Goal: Task Accomplishment & Management: Manage account settings

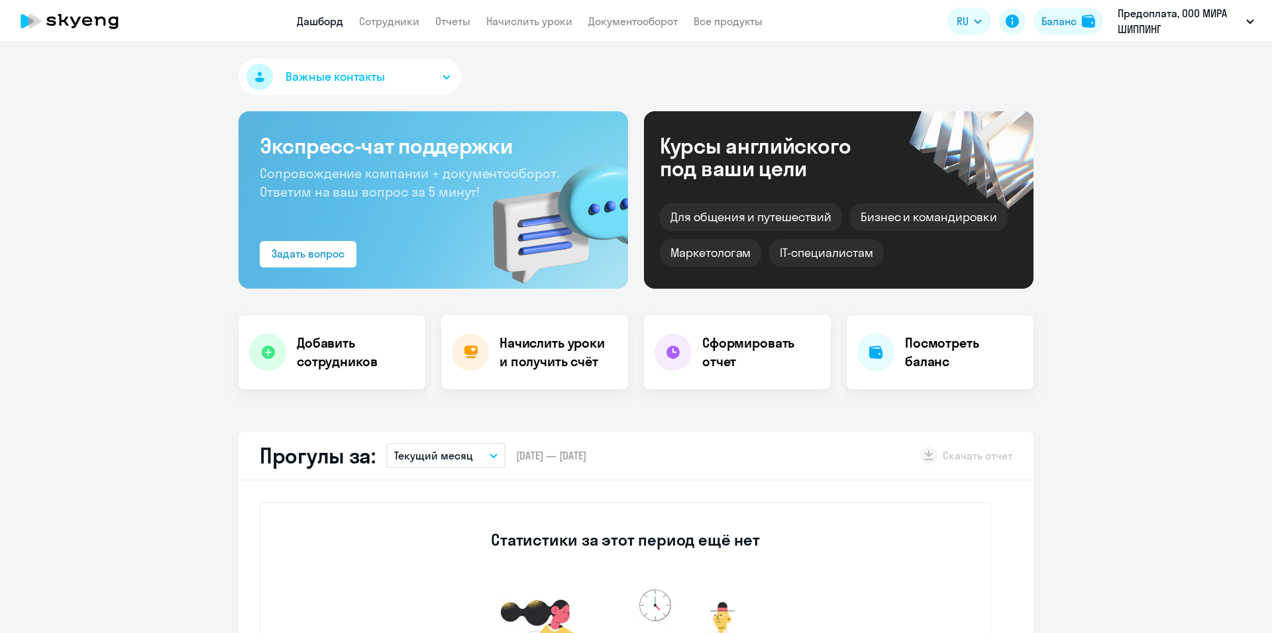
select select "30"
click at [432, 80] on button "Важные контакты" at bounding box center [349, 76] width 223 height 37
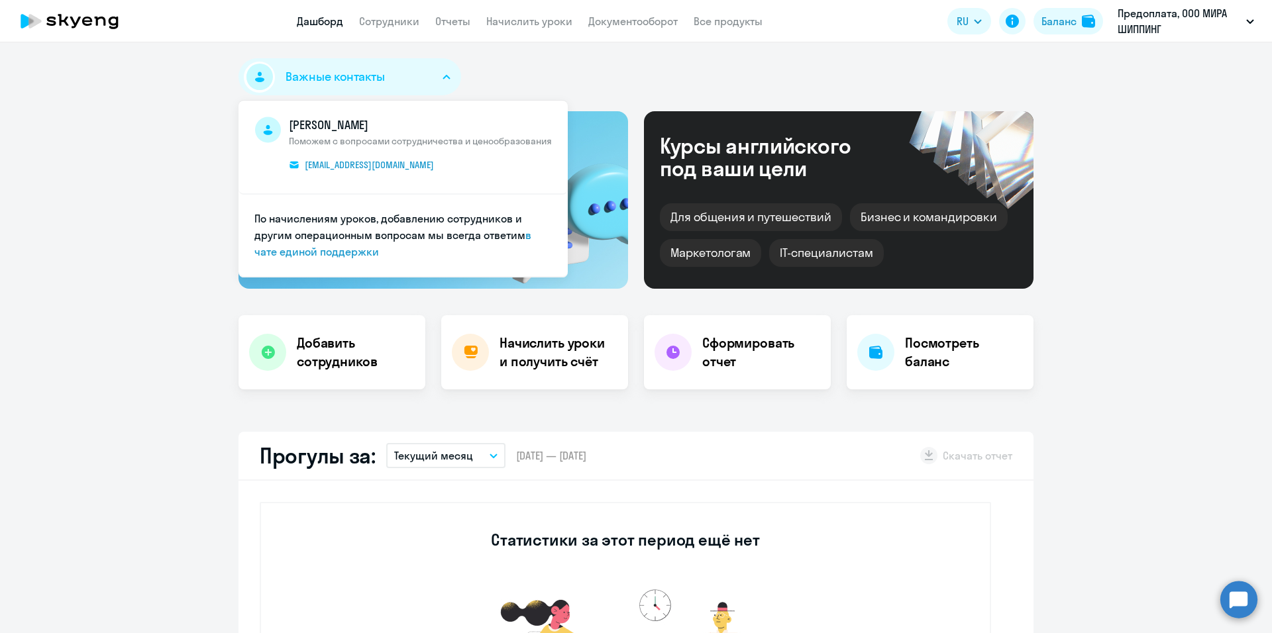
click at [442, 78] on icon "button" at bounding box center [446, 77] width 8 height 5
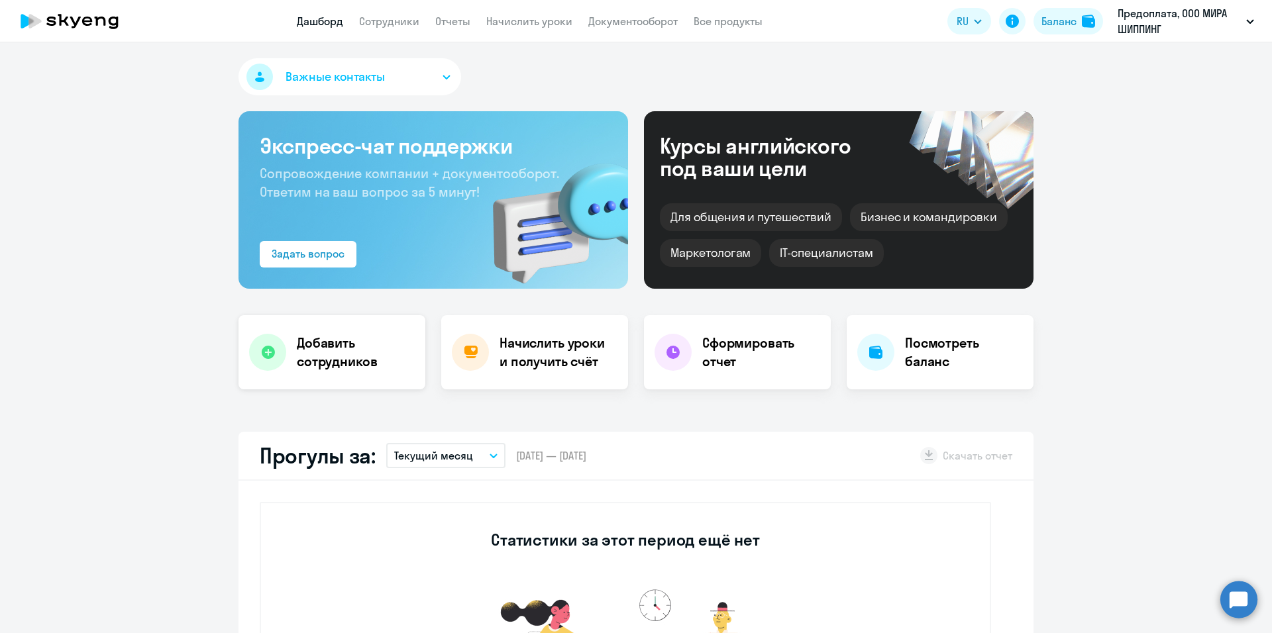
click at [339, 359] on h4 "Добавить сотрудников" at bounding box center [356, 352] width 118 height 37
select select "english_adult_not_native_speaker"
select select "3"
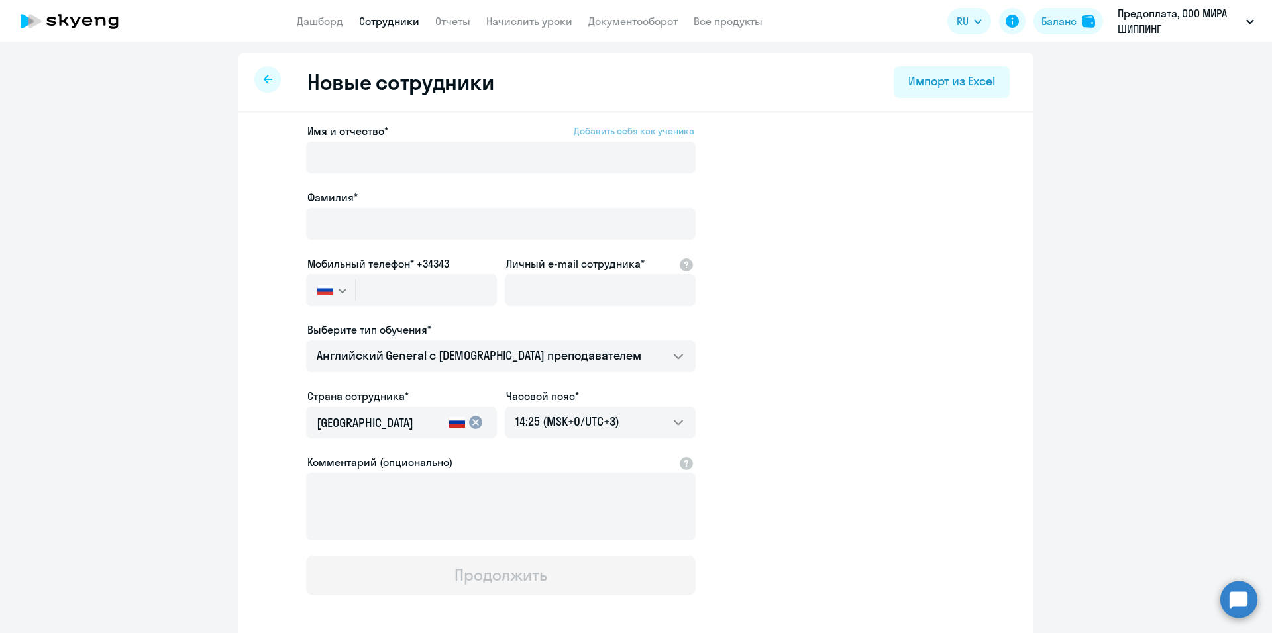
click at [626, 130] on span "Добавить себя как ученика" at bounding box center [634, 131] width 121 height 12
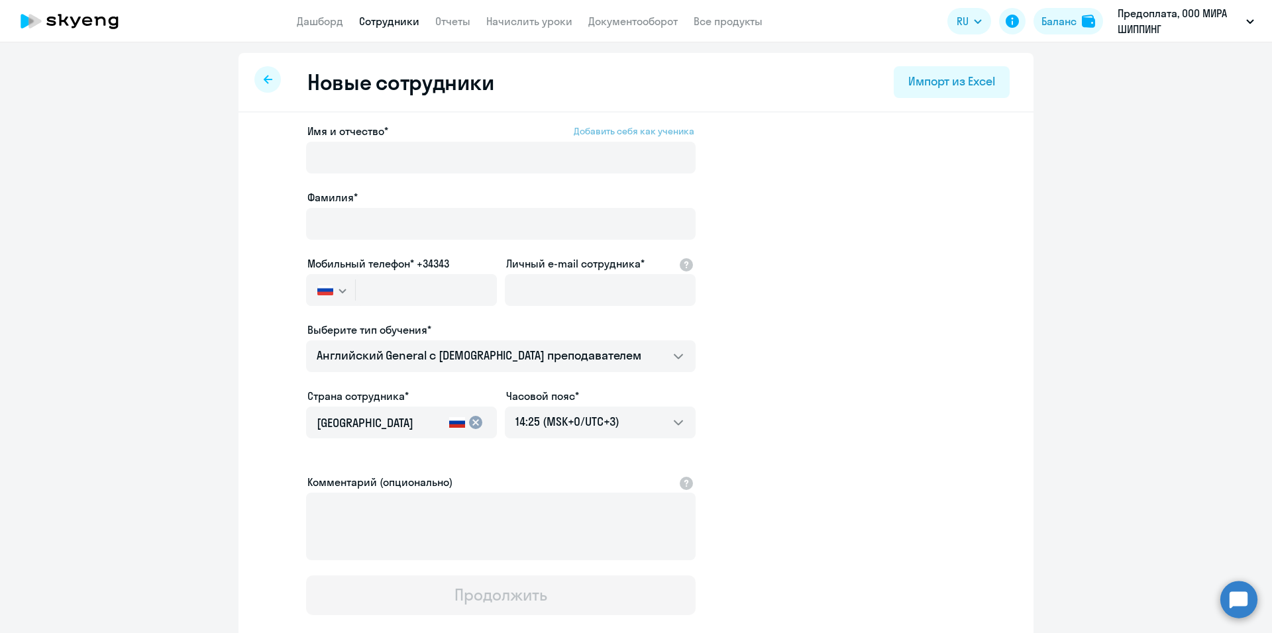
type input "[PERSON_NAME]"
type input "[PHONE_NUMBER]"
type input "[DOMAIN_NAME][EMAIL_ADDRESS][DOMAIN_NAME]"
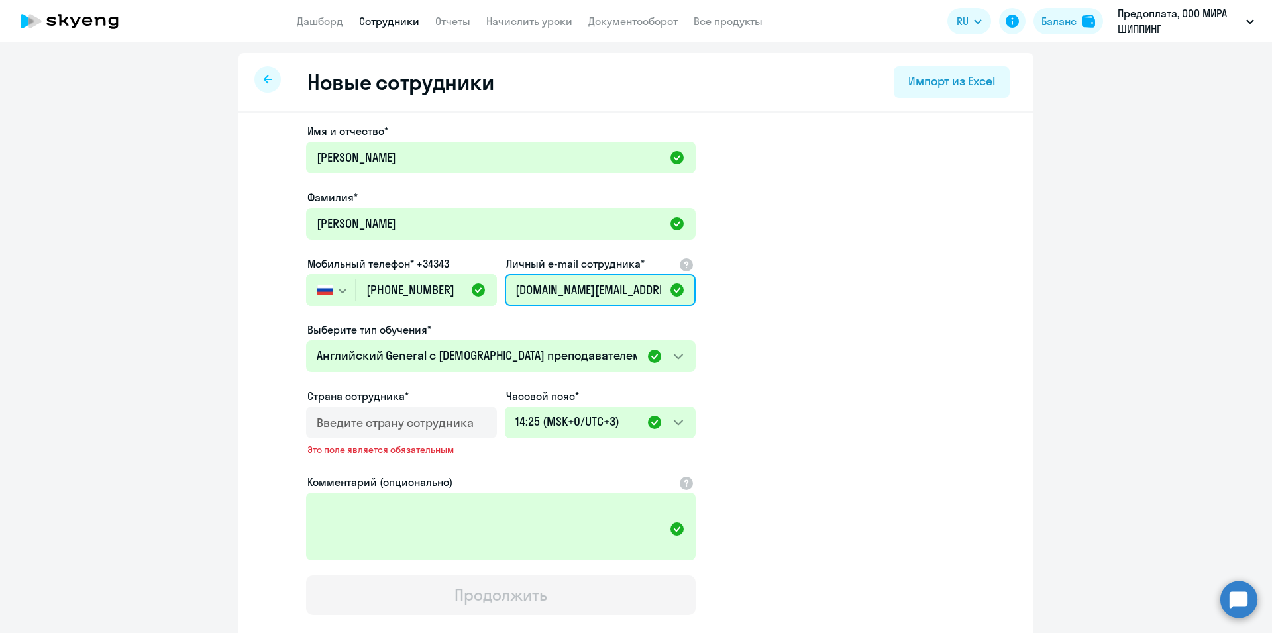
click at [674, 291] on input "[DOMAIN_NAME][EMAIL_ADDRESS][DOMAIN_NAME]" at bounding box center [600, 290] width 191 height 32
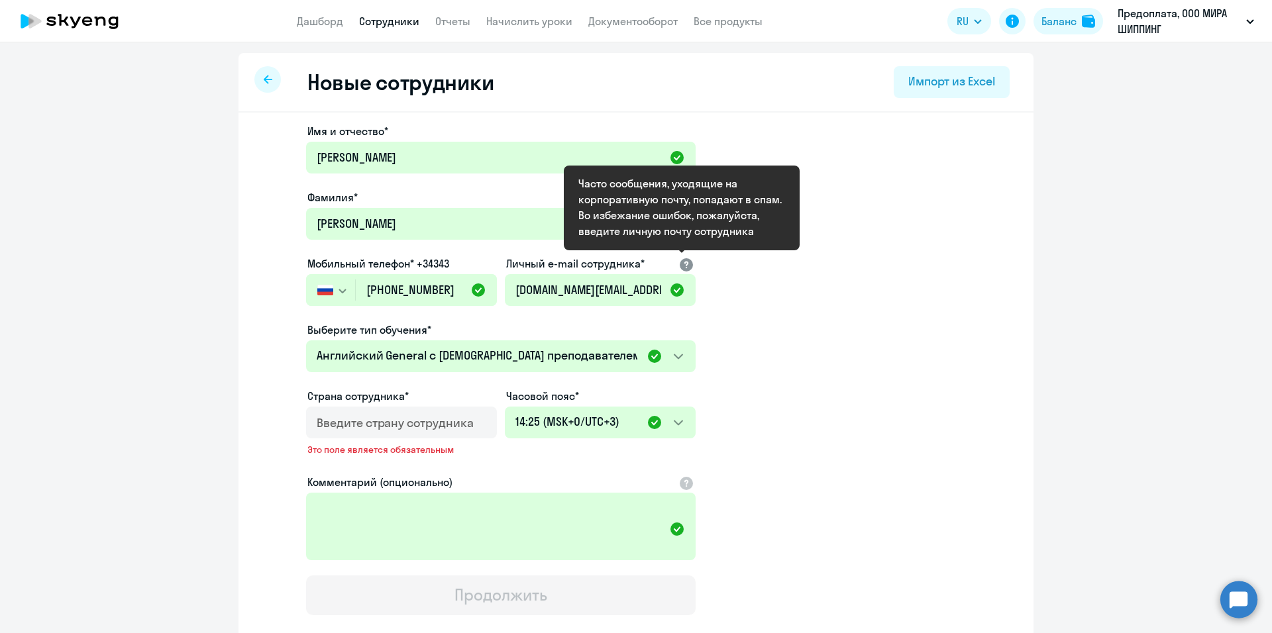
click at [682, 263] on div at bounding box center [686, 264] width 16 height 16
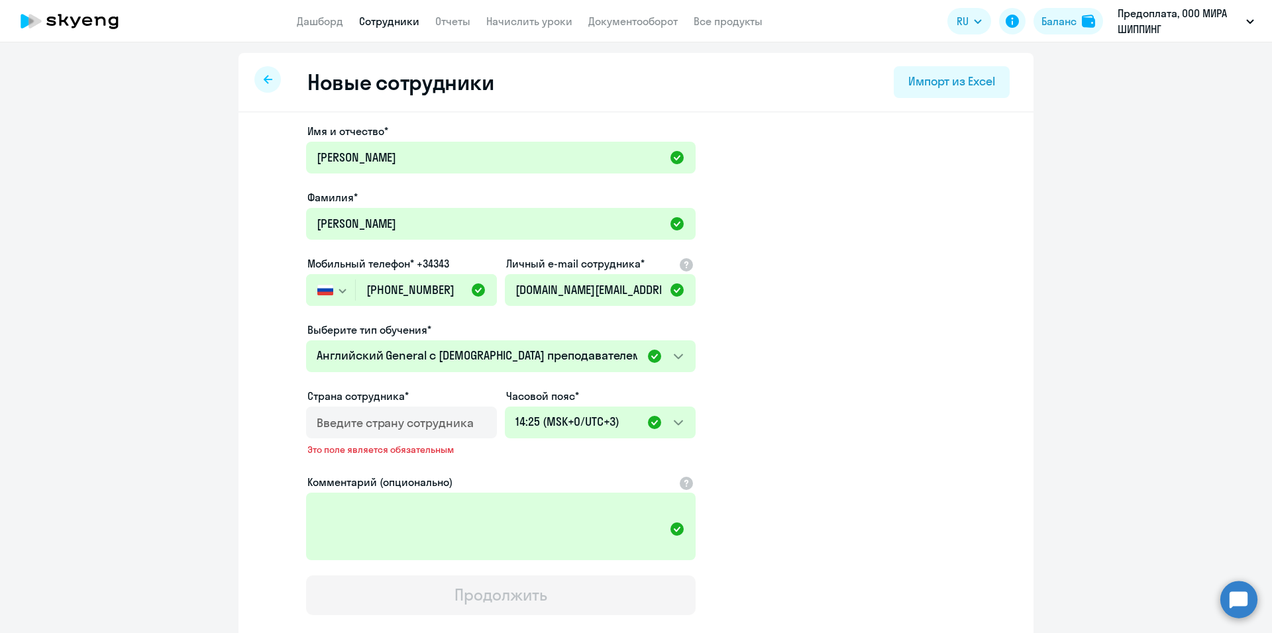
scroll to position [81, 0]
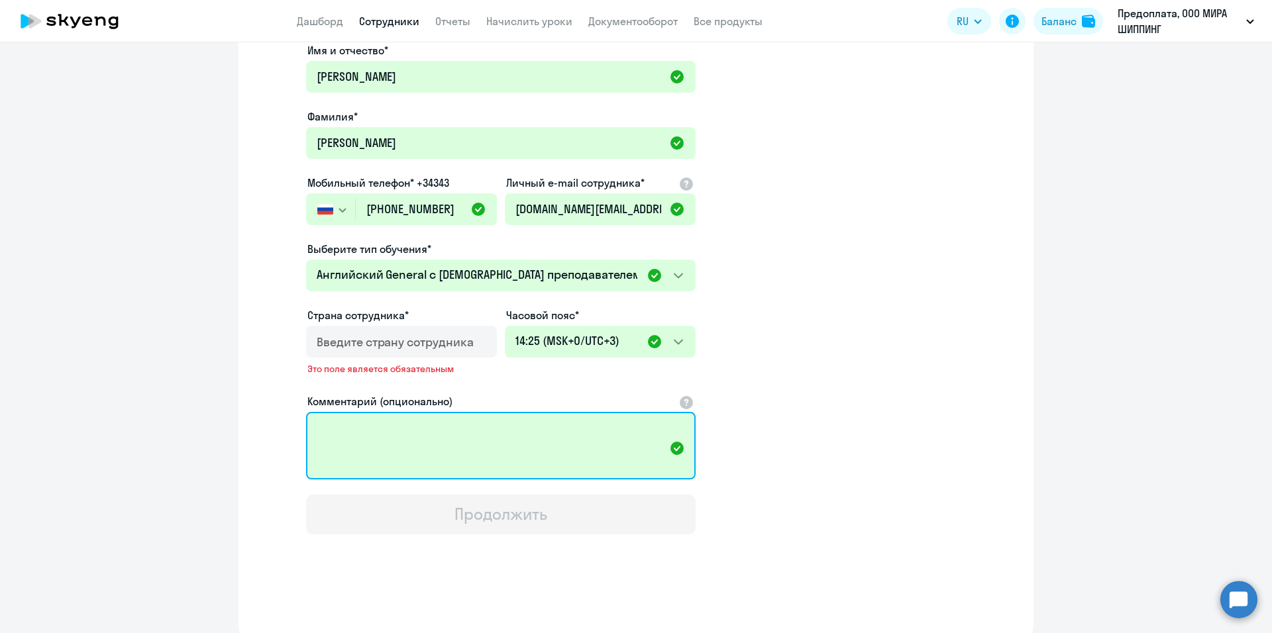
click at [621, 469] on textarea "Комментарий (опционально)" at bounding box center [500, 446] width 389 height 68
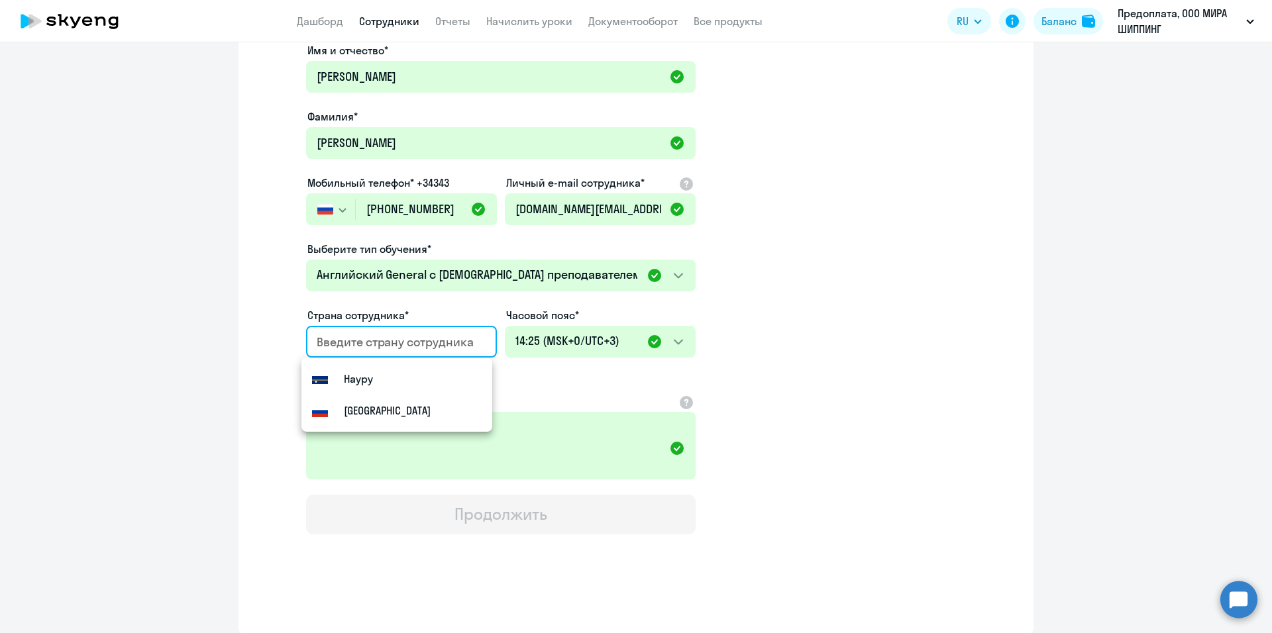
click at [320, 343] on input "country" at bounding box center [399, 342] width 164 height 17
click at [338, 407] on div "[GEOGRAPHIC_DATA]" at bounding box center [371, 411] width 119 height 16
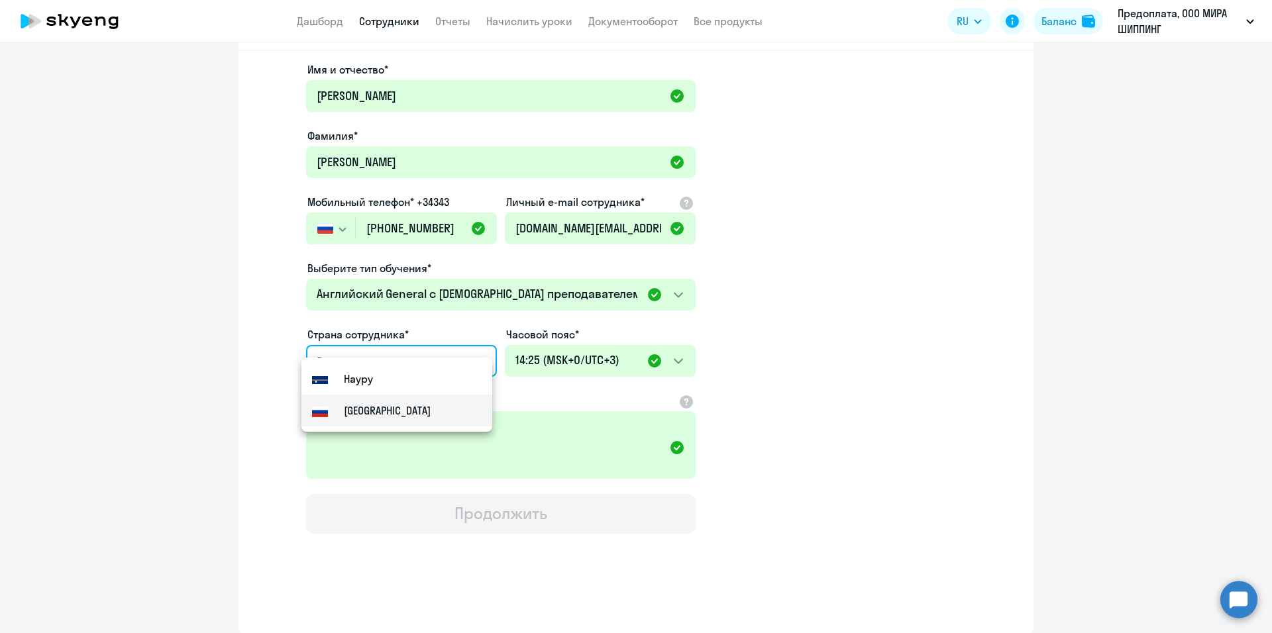
type input "[GEOGRAPHIC_DATA]"
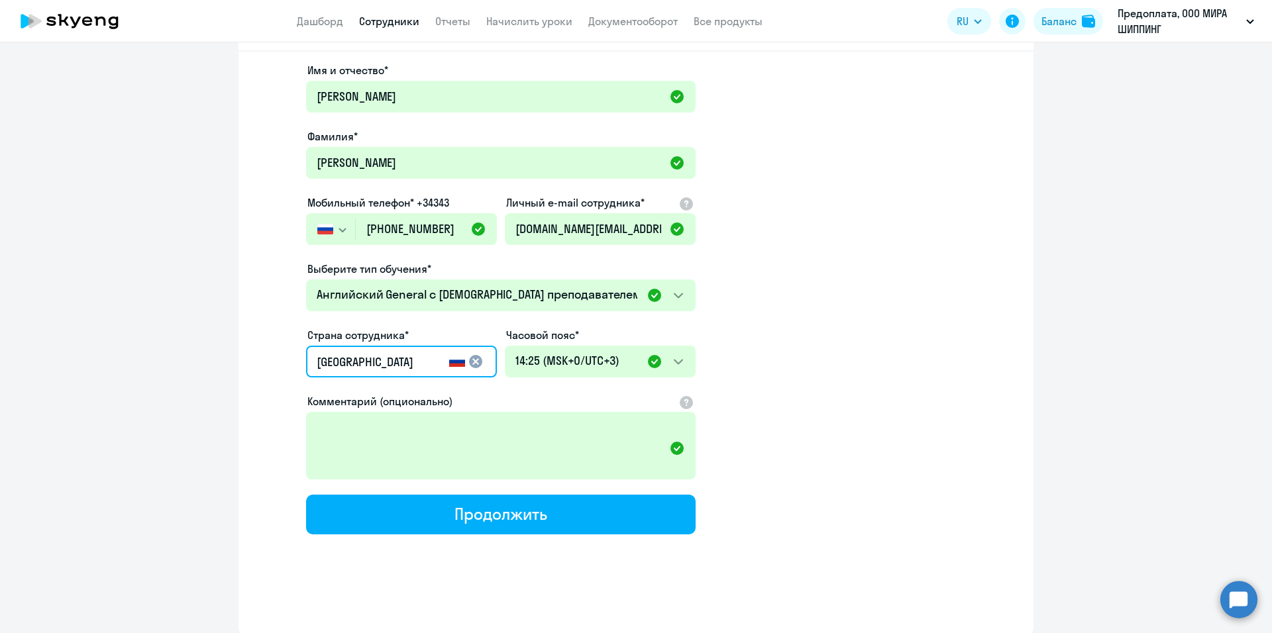
scroll to position [61, 0]
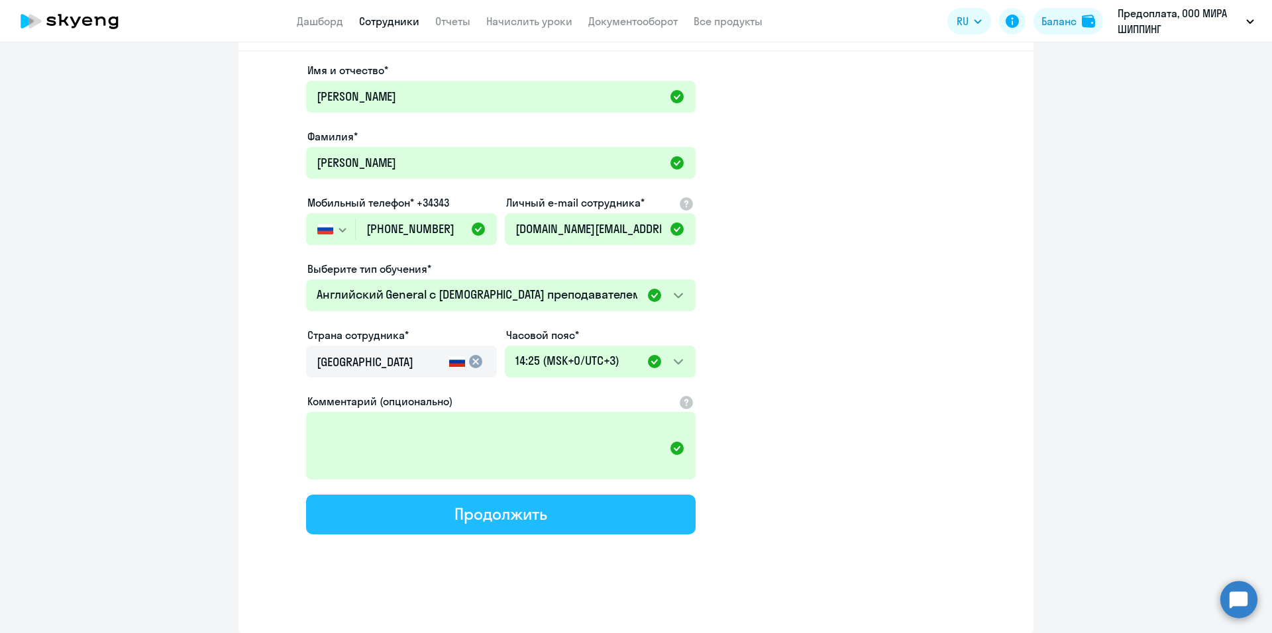
click at [533, 512] on div "Продолжить" at bounding box center [500, 513] width 92 height 21
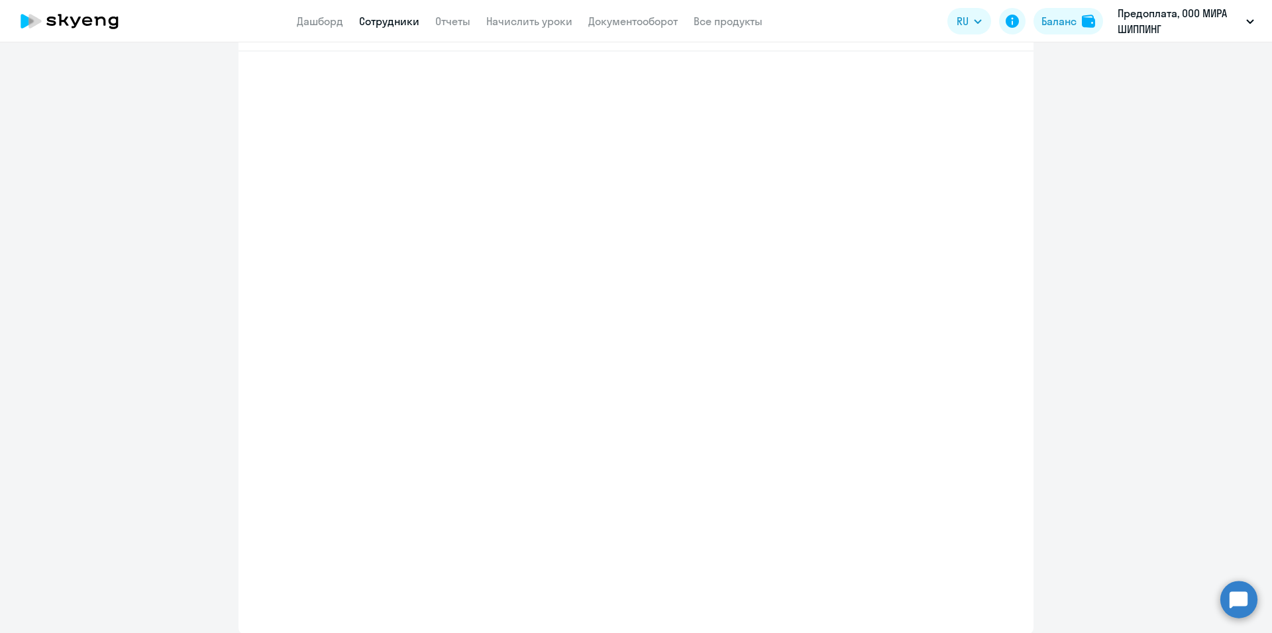
select select "english_adult_not_native_speaker"
select select "3"
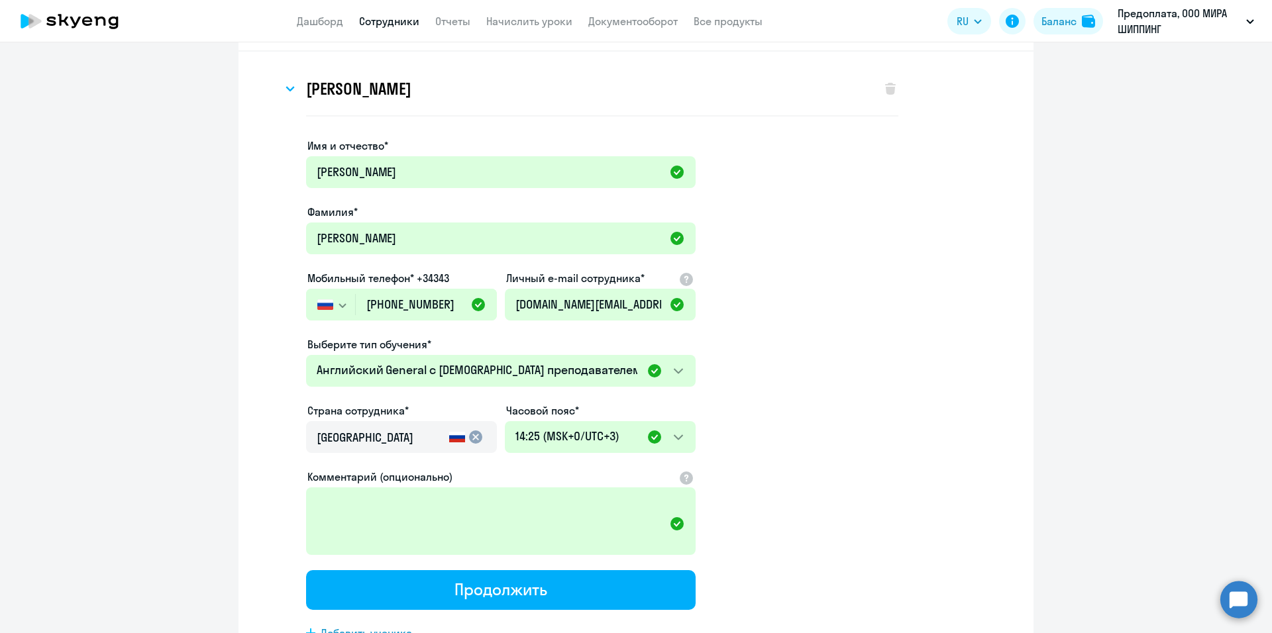
scroll to position [0, 0]
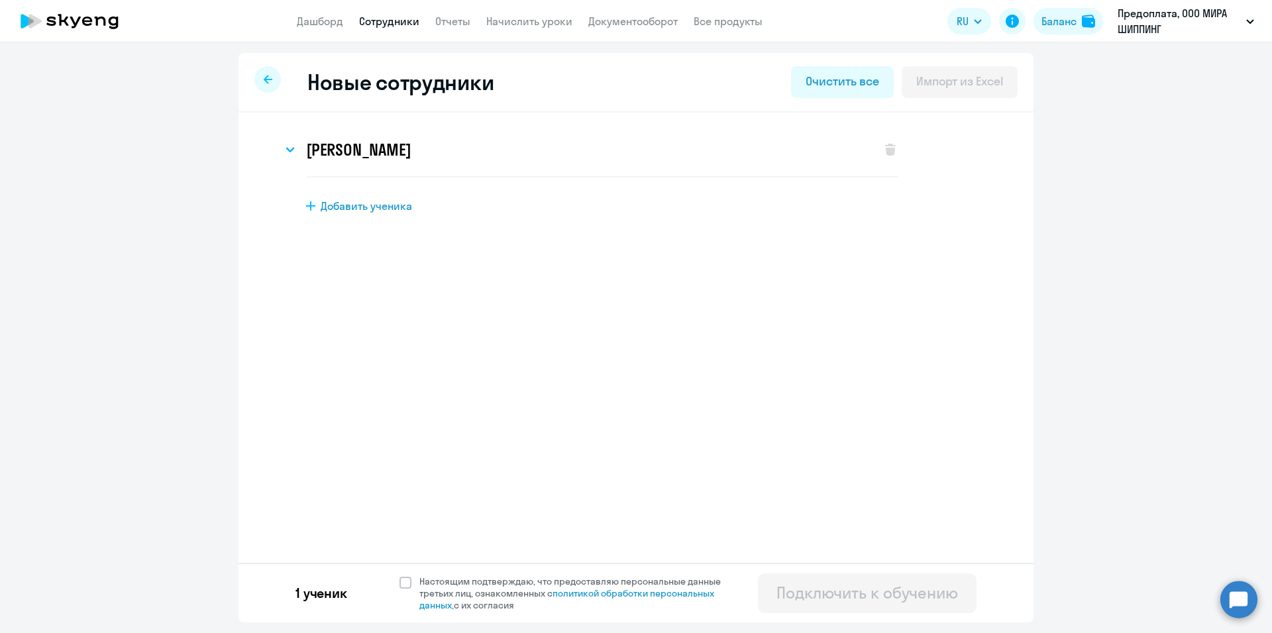
click at [264, 78] on icon at bounding box center [268, 79] width 9 height 9
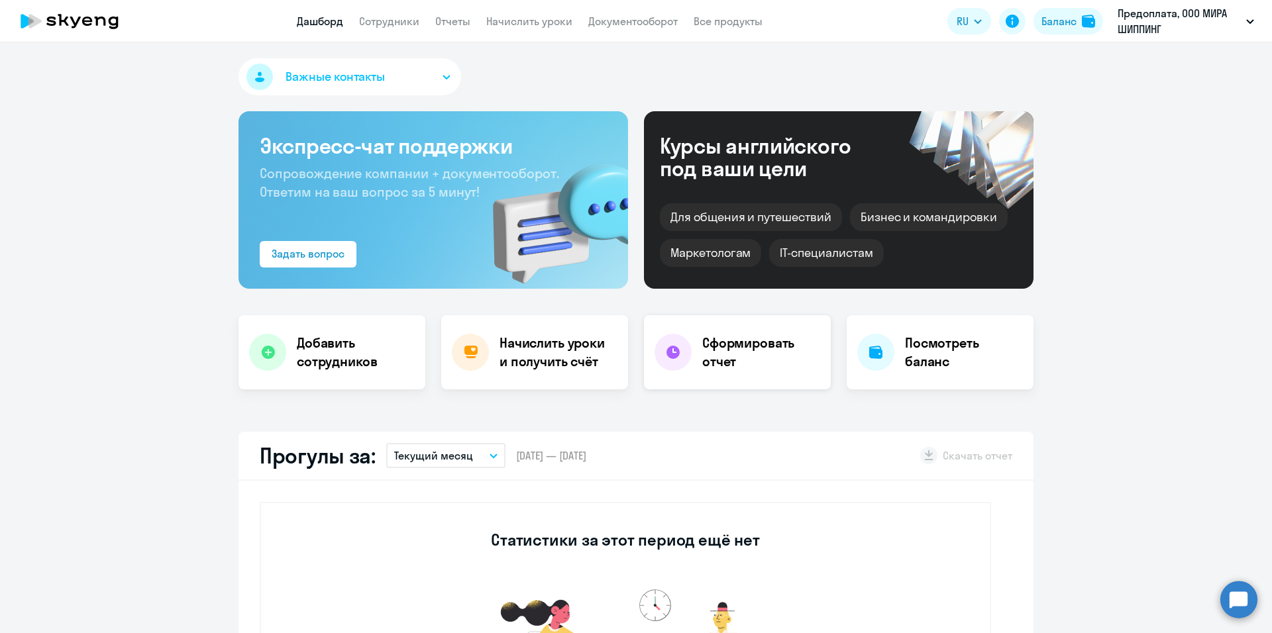
select select "30"
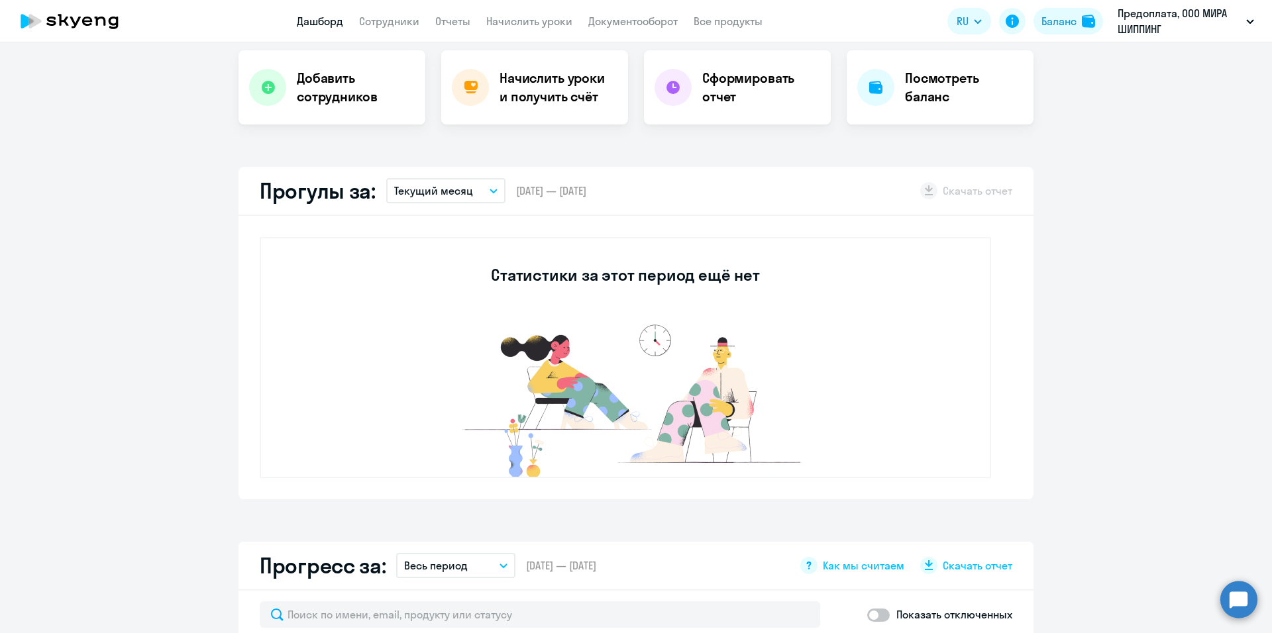
scroll to position [66, 0]
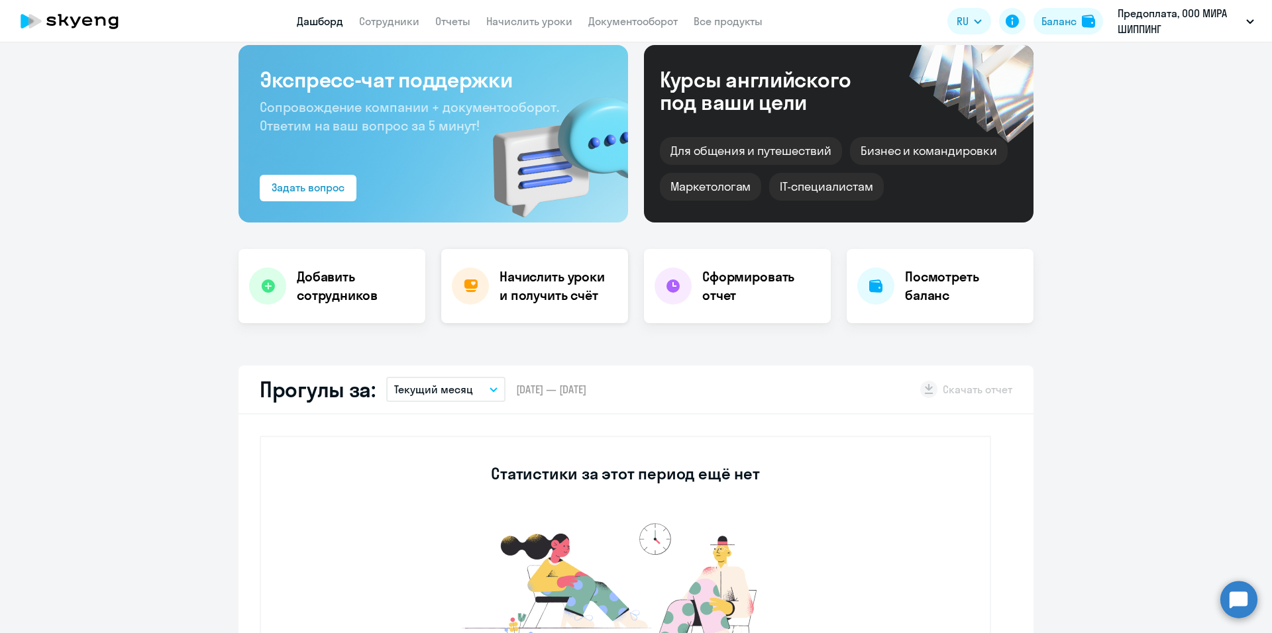
click at [533, 295] on h4 "Начислить уроки и получить счёт" at bounding box center [556, 286] width 115 height 37
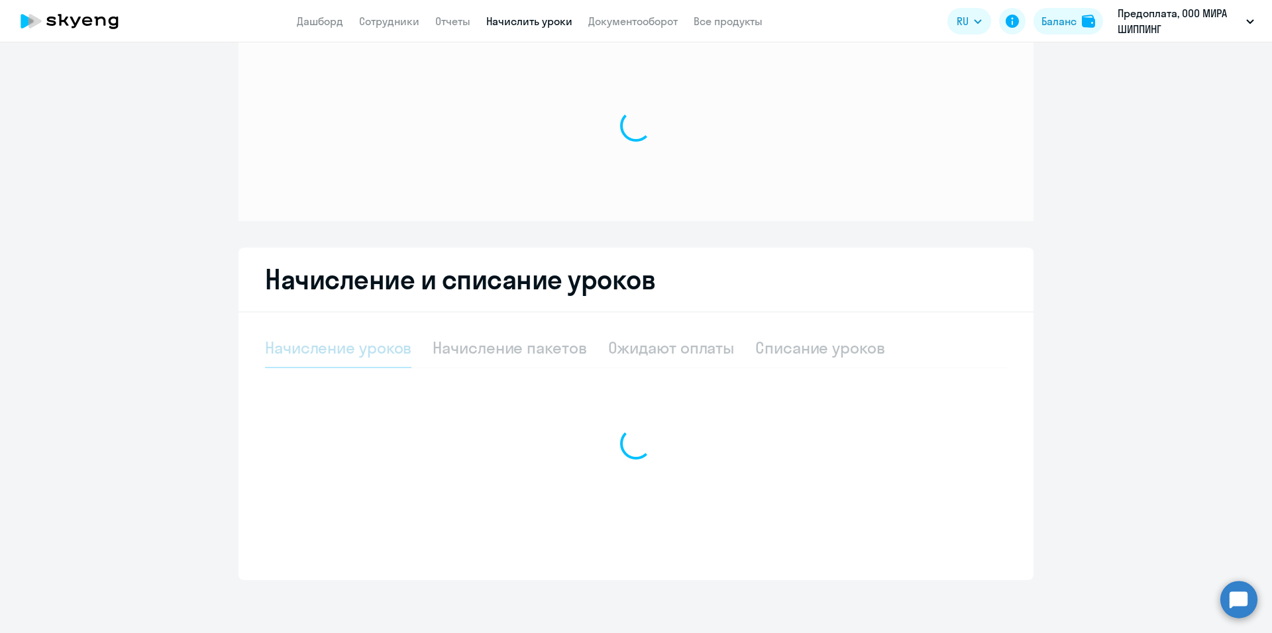
scroll to position [32, 0]
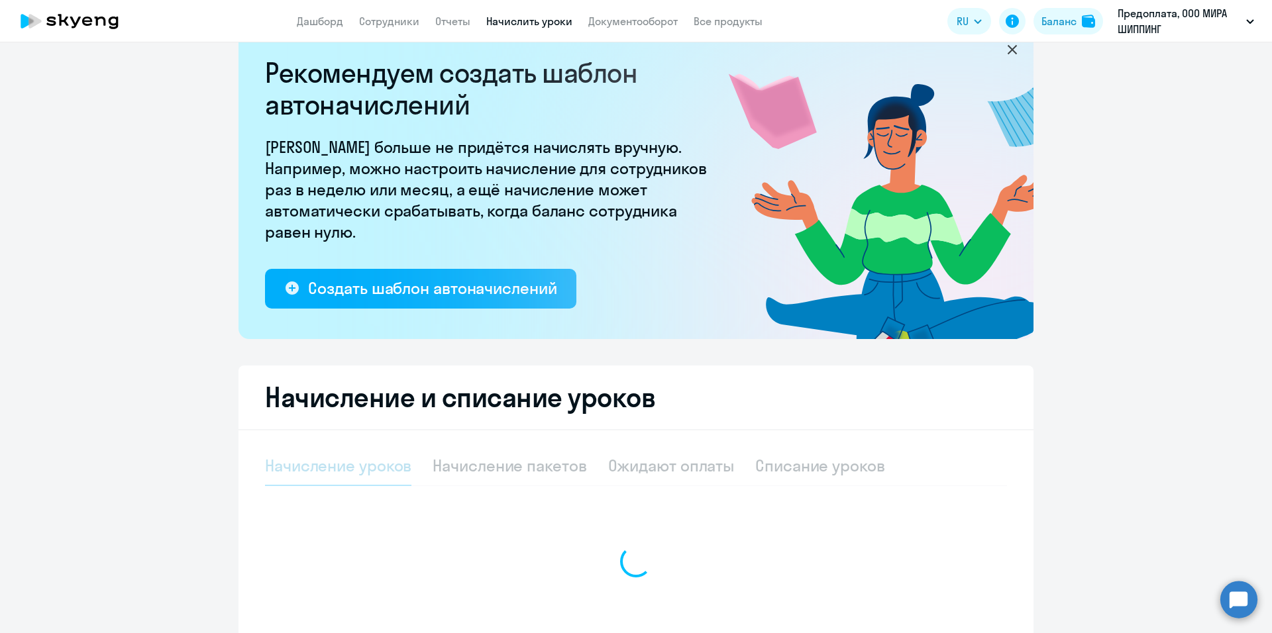
select select "10"
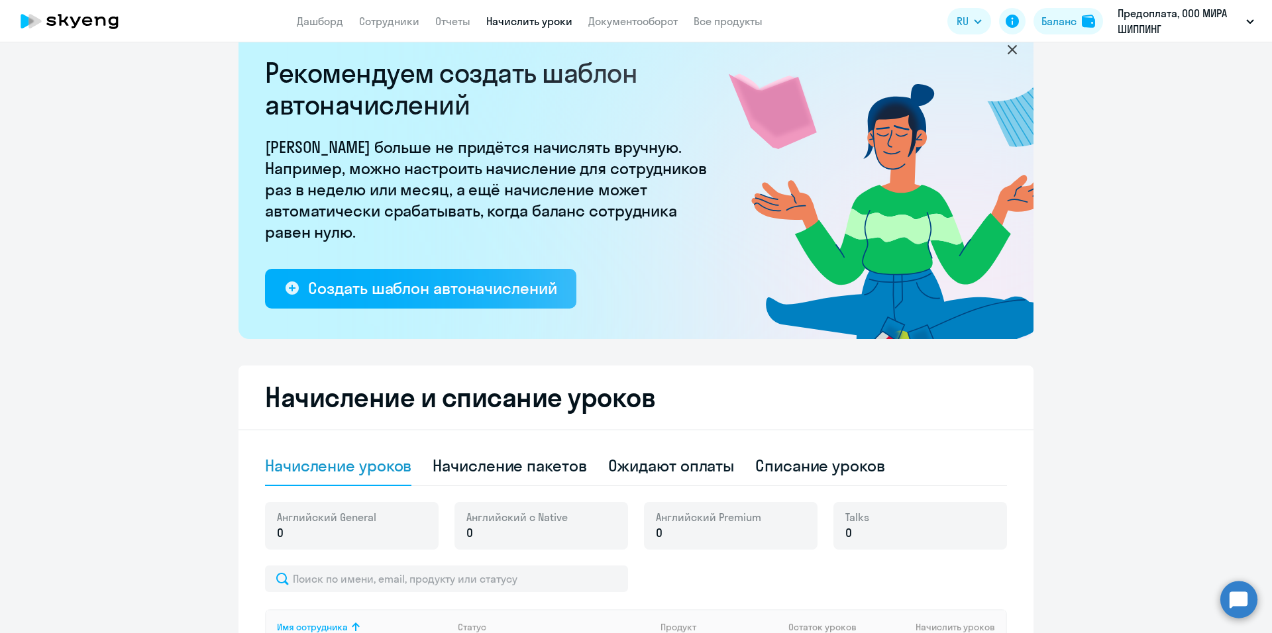
scroll to position [230, 0]
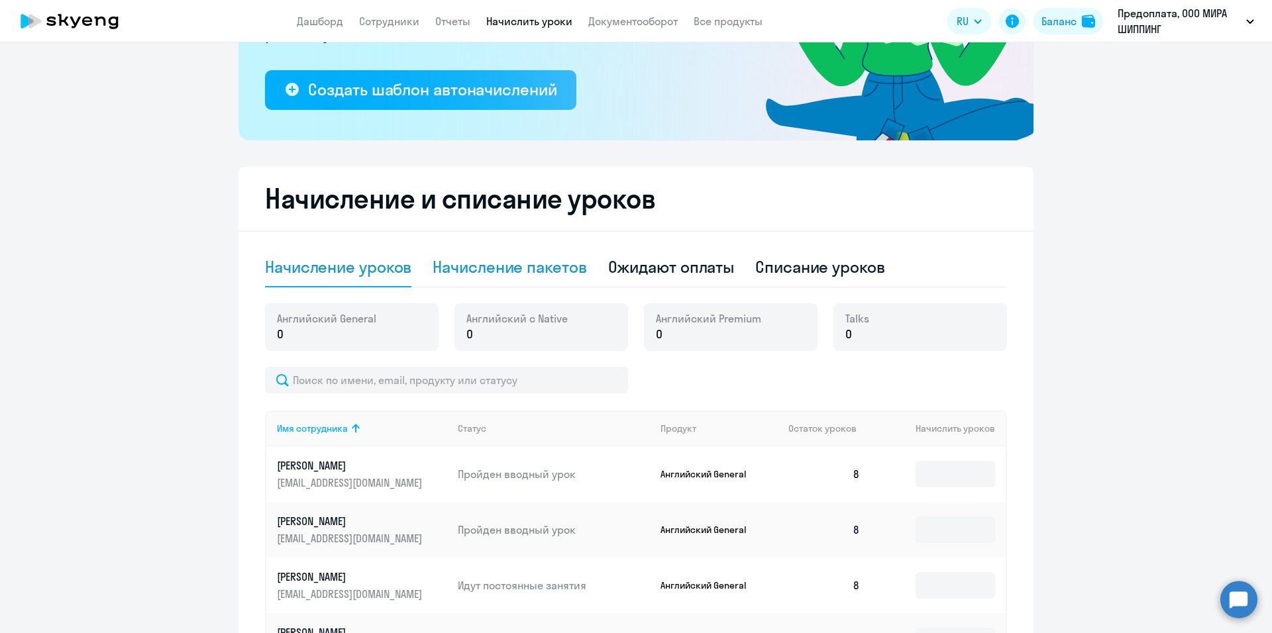
click at [535, 270] on div "Начисление пакетов" at bounding box center [510, 266] width 154 height 21
select select "10"
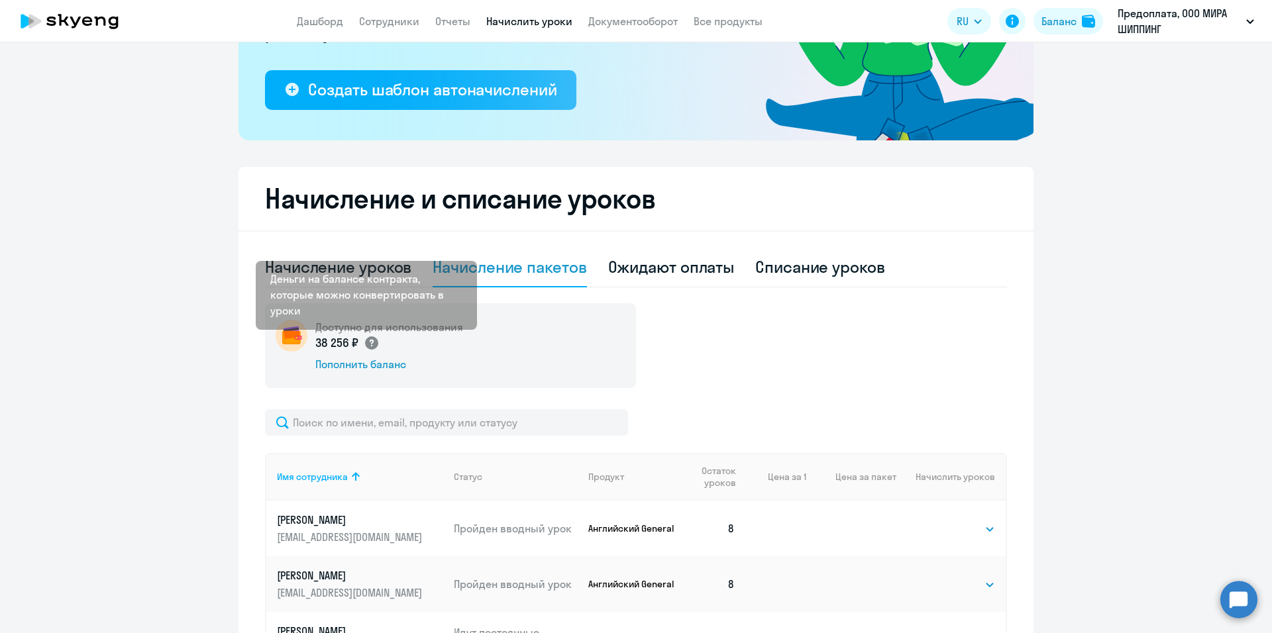
click at [369, 344] on icon at bounding box center [371, 343] width 4 height 7
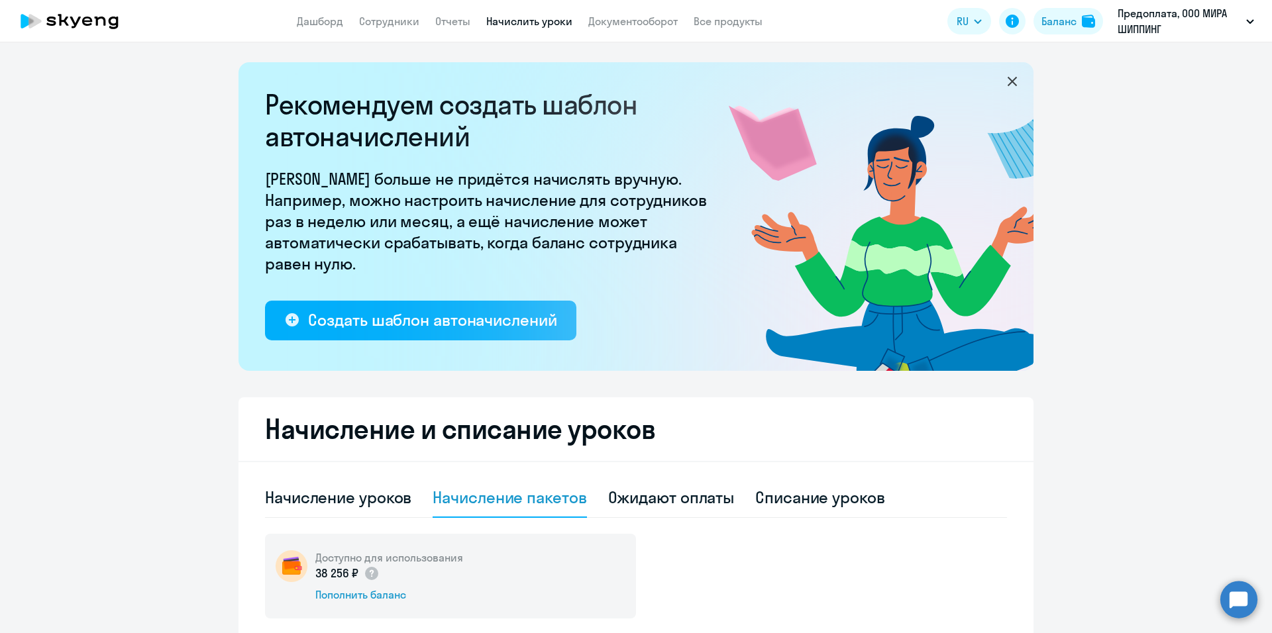
scroll to position [265, 0]
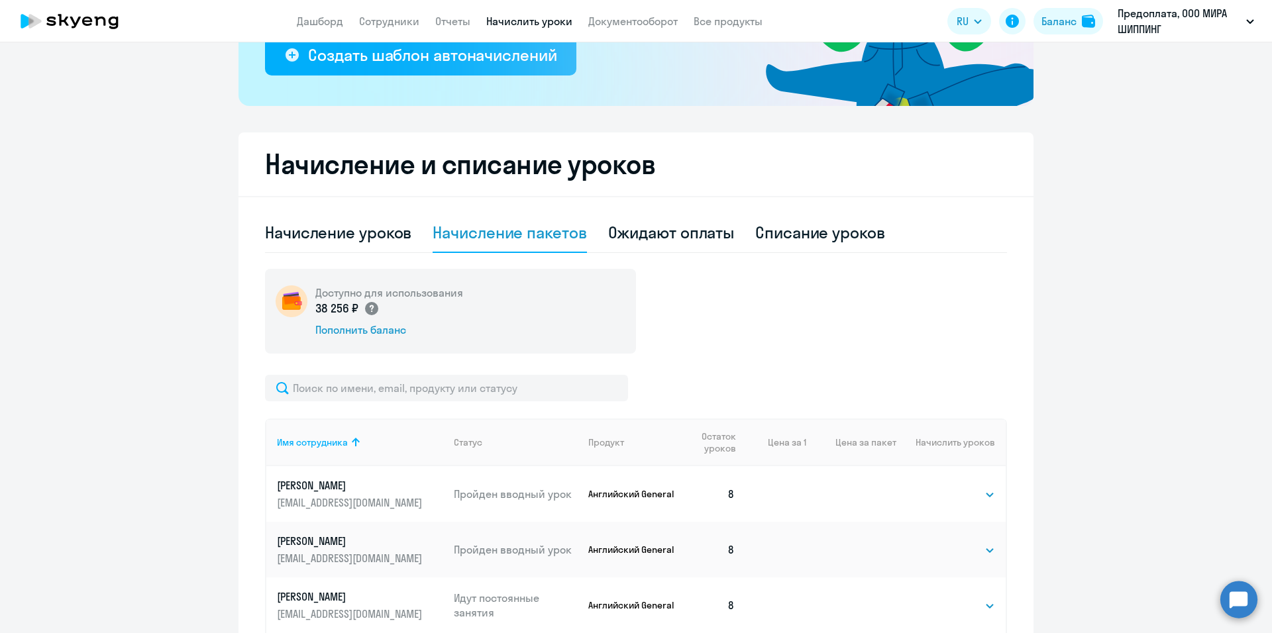
click at [369, 309] on icon at bounding box center [371, 308] width 4 height 7
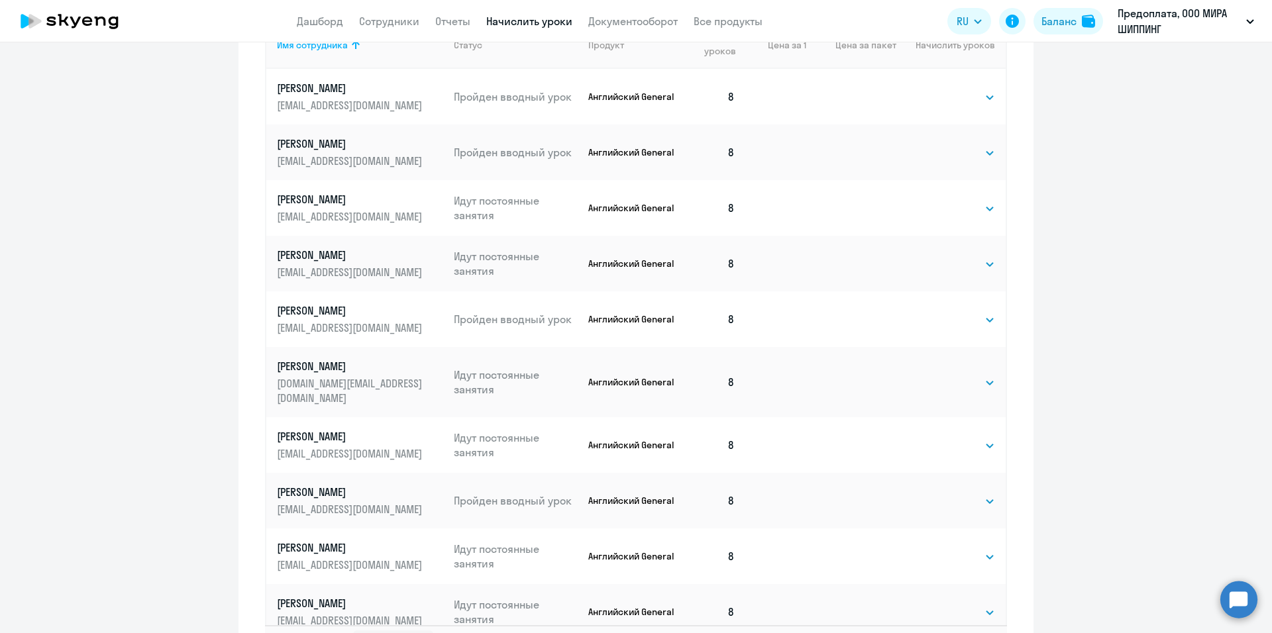
scroll to position [766, 0]
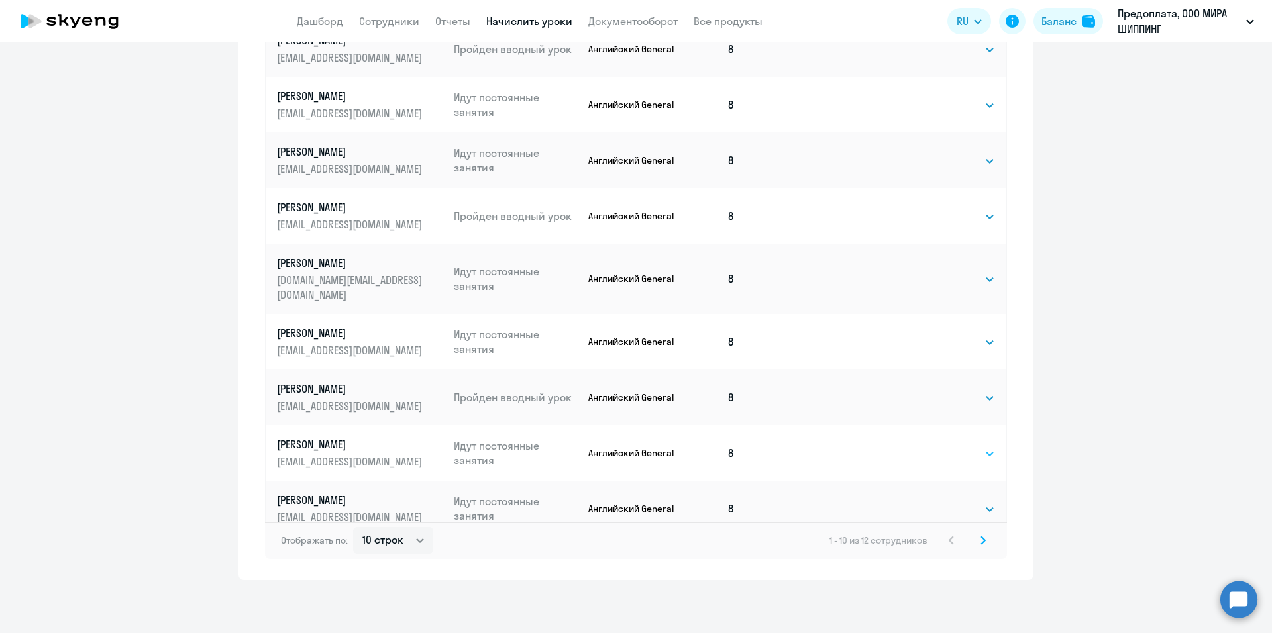
click at [962, 446] on select "Выбрать 4 8 16 32 64 96 128" at bounding box center [968, 454] width 54 height 16
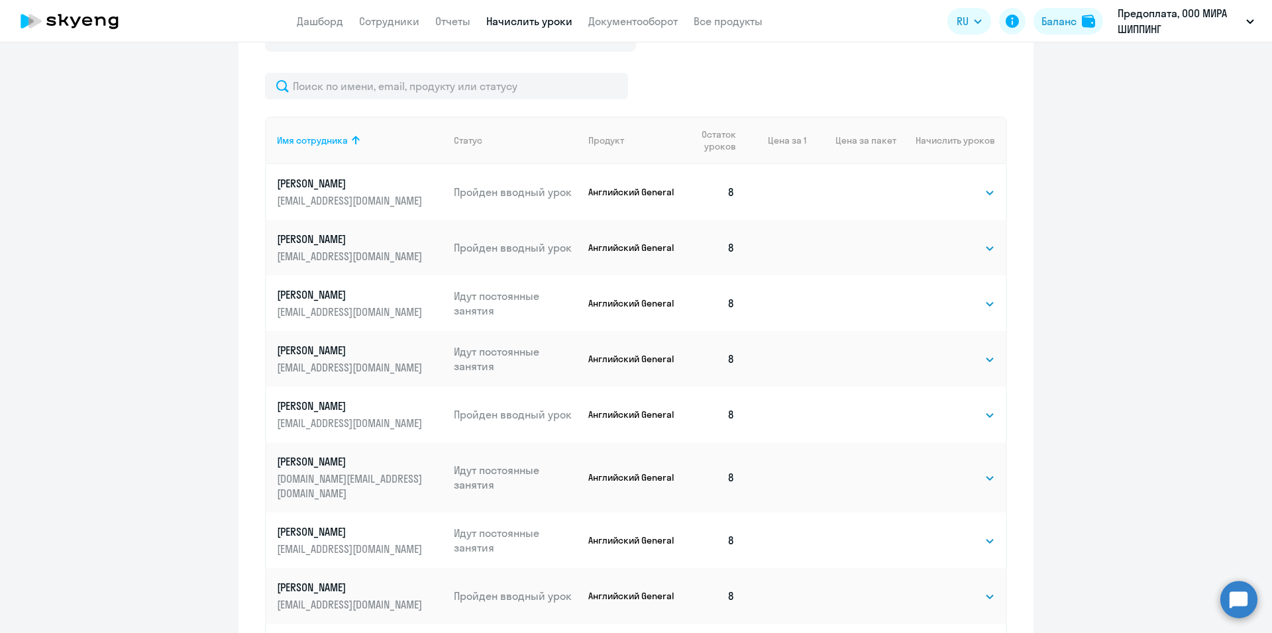
scroll to position [435, 0]
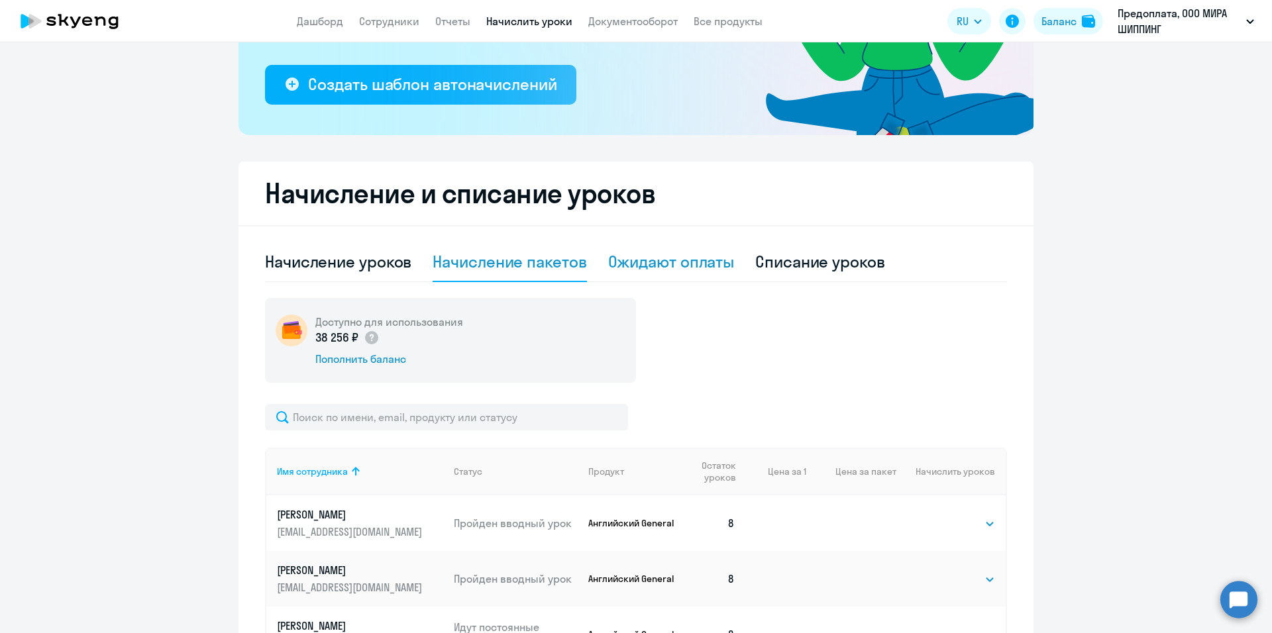
click at [686, 267] on div "Ожидают оплаты" at bounding box center [671, 261] width 127 height 21
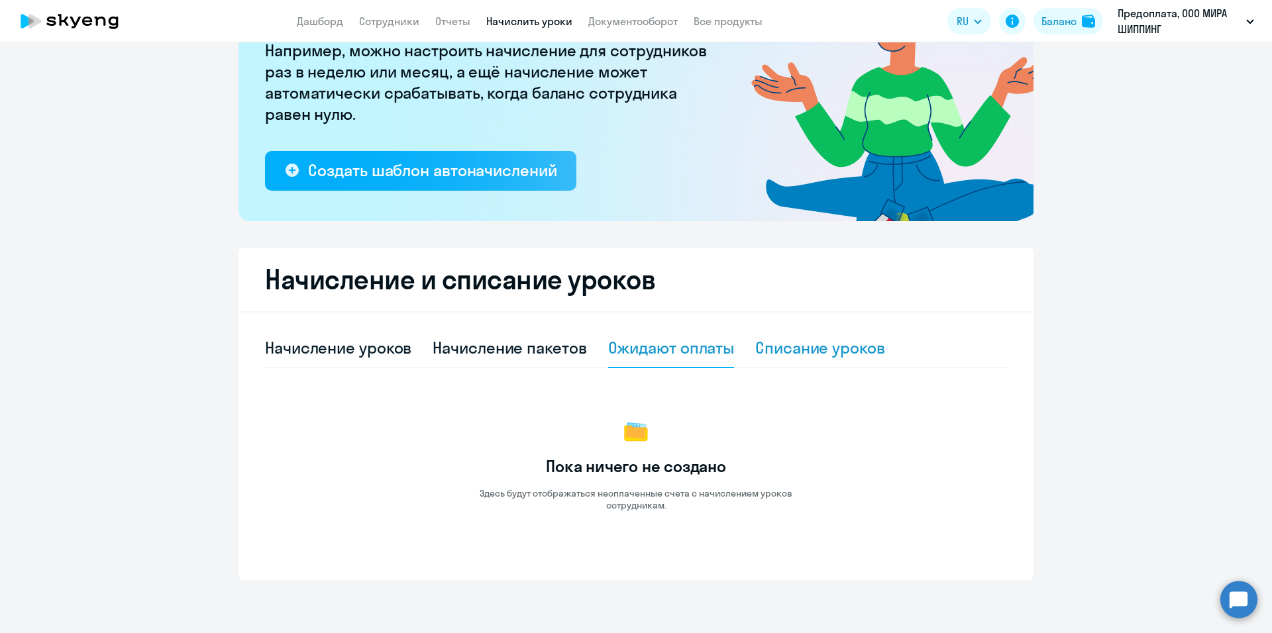
click at [823, 348] on div "Списание уроков" at bounding box center [820, 347] width 130 height 21
select select "10"
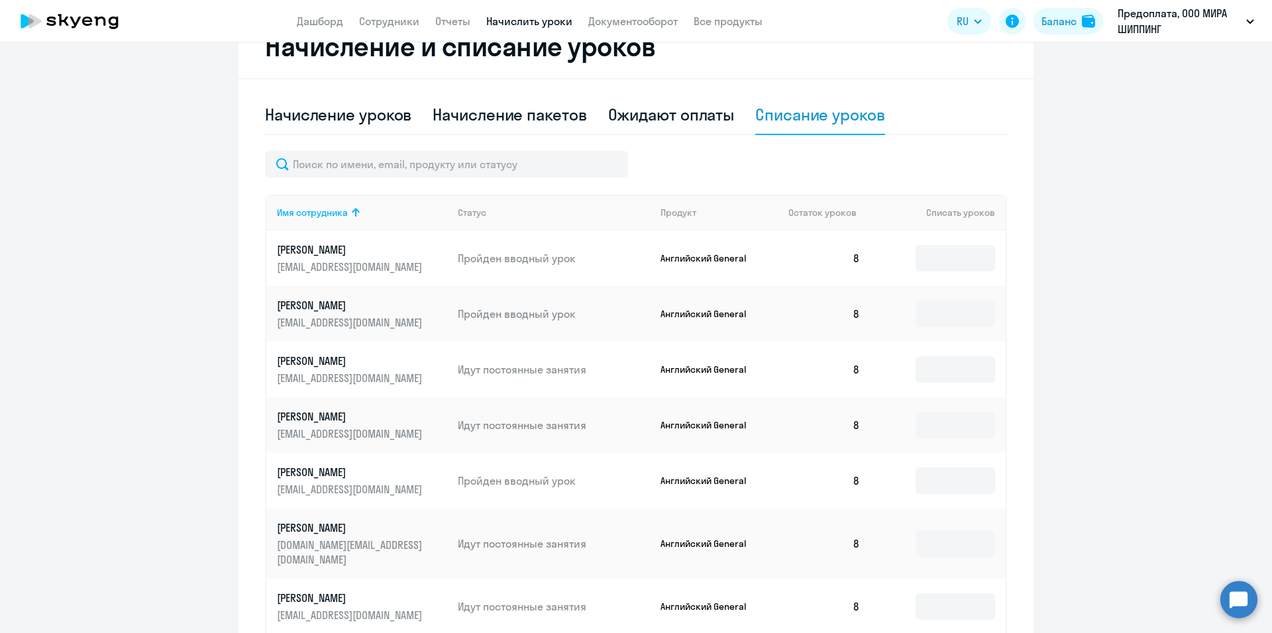
scroll to position [184, 0]
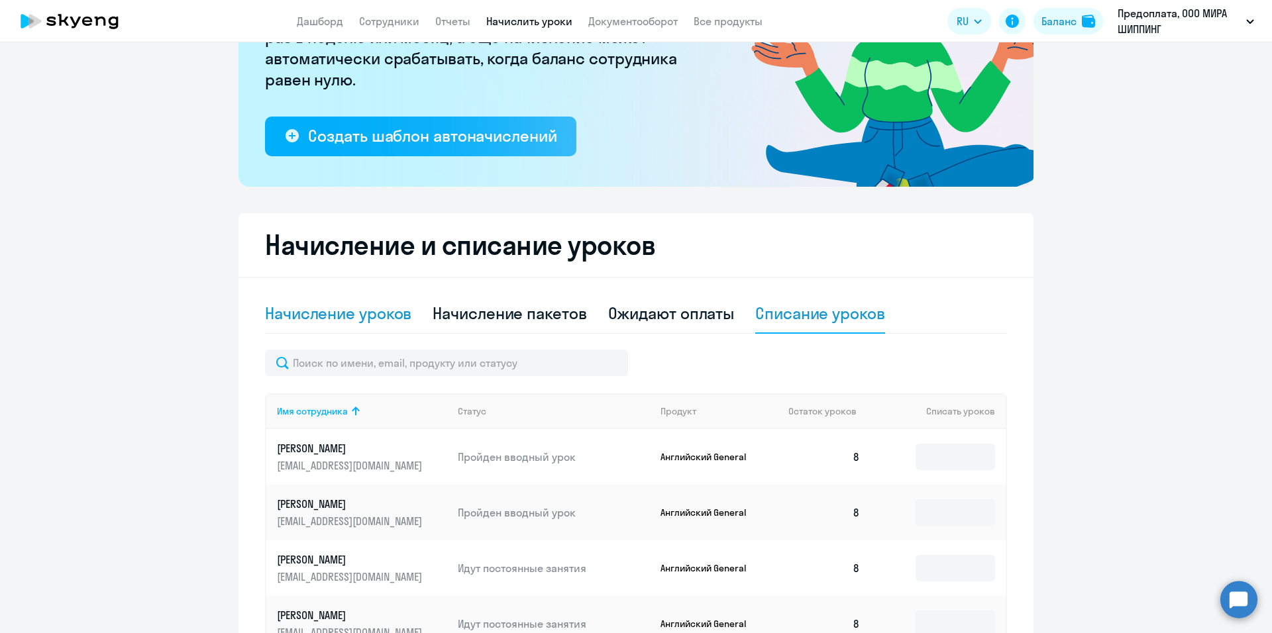
click at [356, 321] on div "Начисление уроков" at bounding box center [338, 313] width 146 height 21
select select "10"
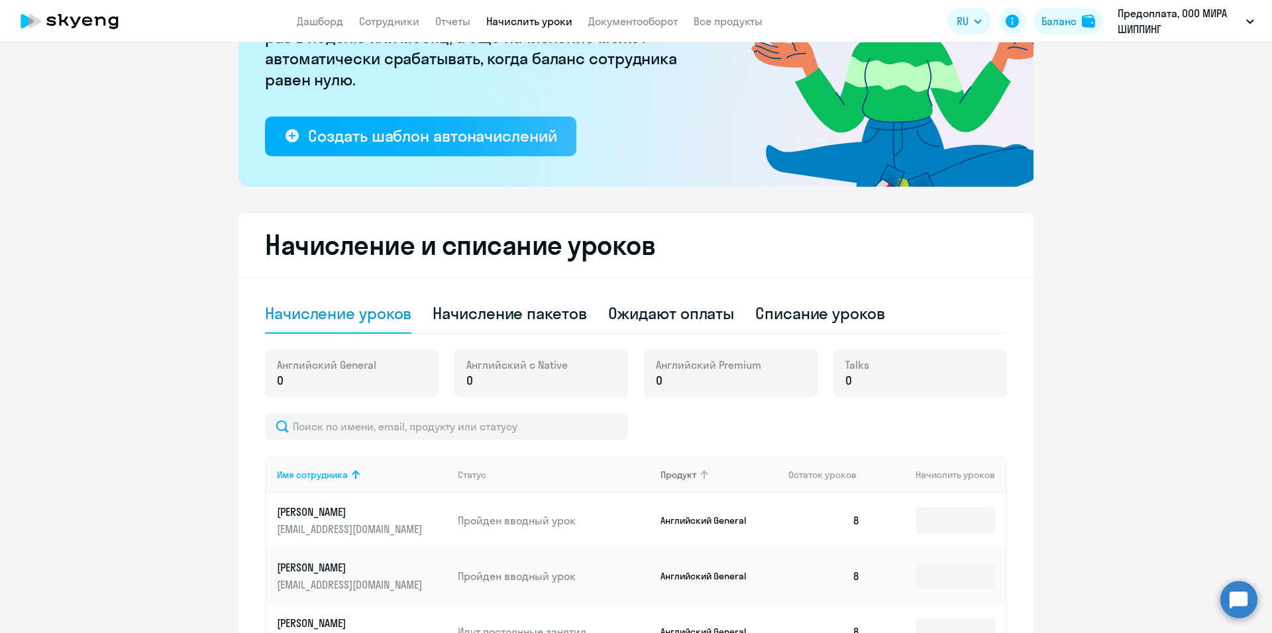
scroll to position [0, 0]
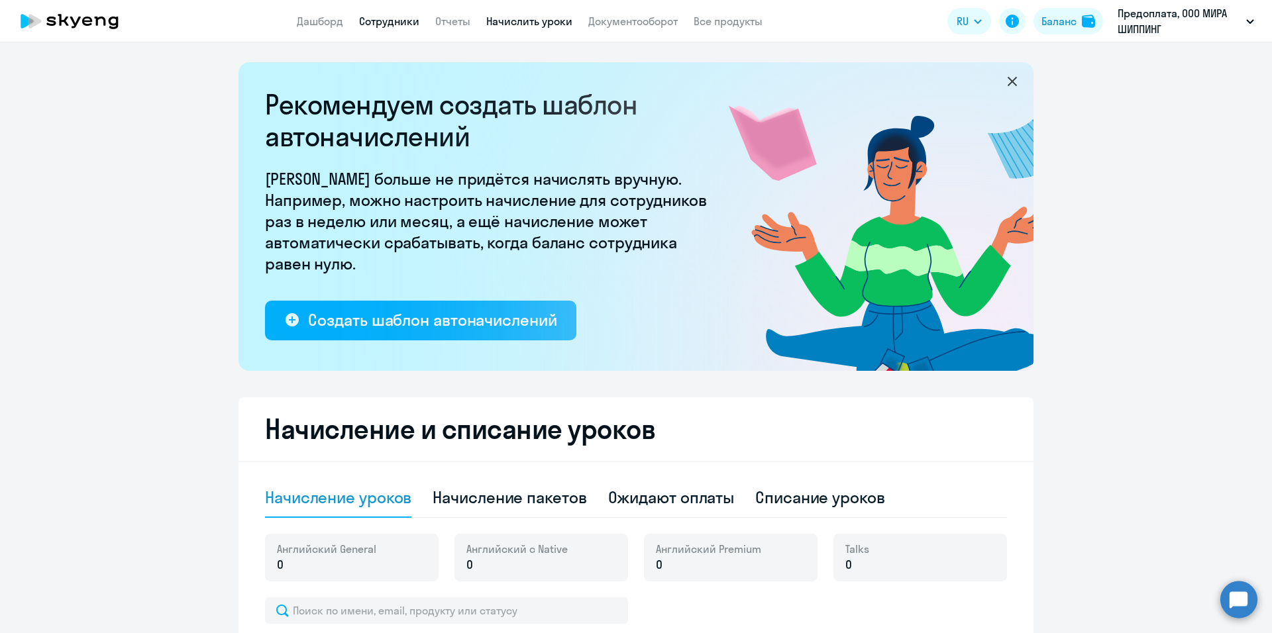
click at [393, 18] on link "Сотрудники" at bounding box center [389, 21] width 60 height 13
select select "30"
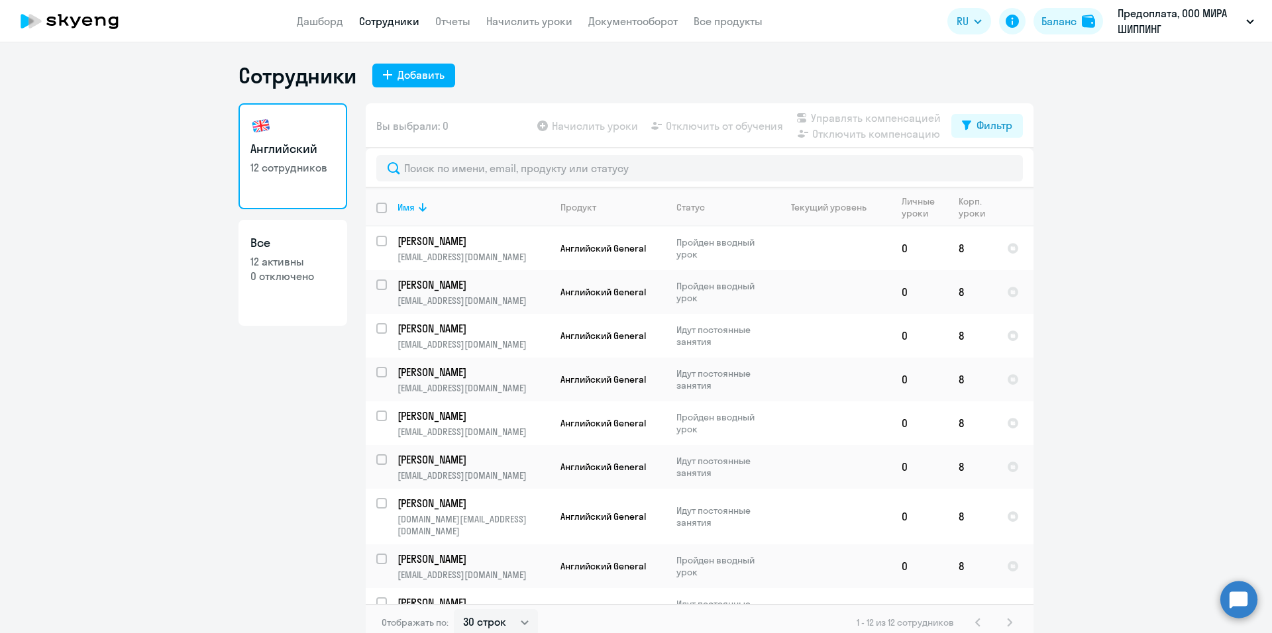
click at [280, 297] on link "Все 12 активны 0 отключено" at bounding box center [292, 273] width 109 height 106
select select "30"
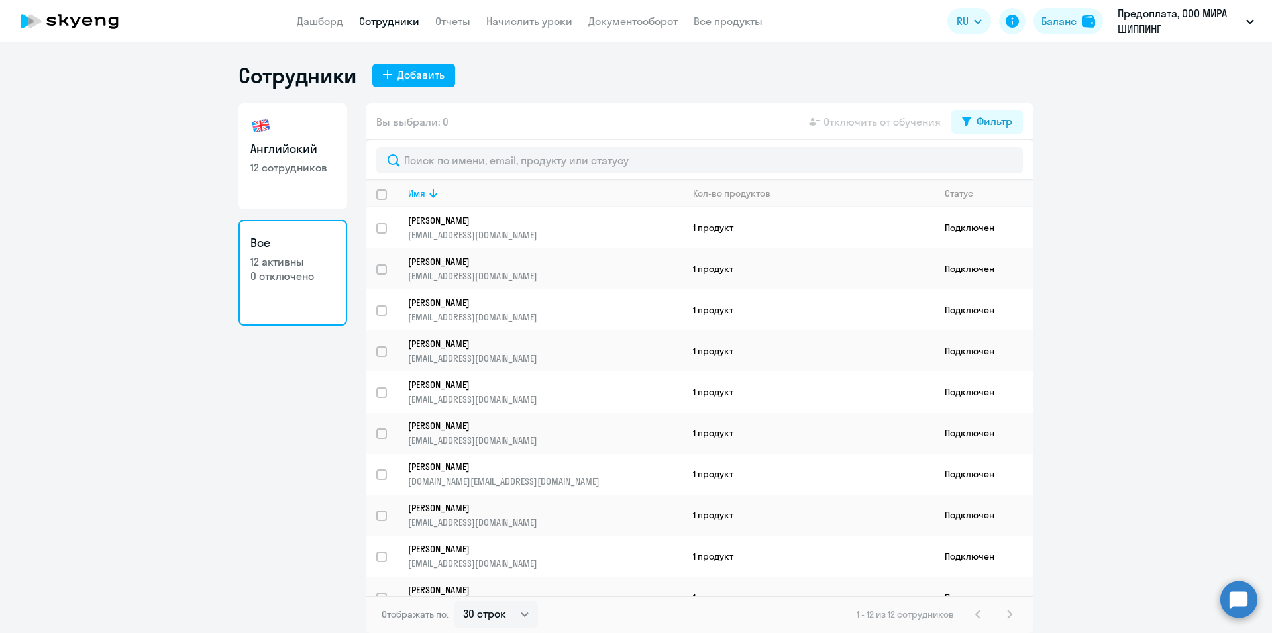
click at [293, 188] on link "Английский 12 сотрудников" at bounding box center [292, 156] width 109 height 106
select select "30"
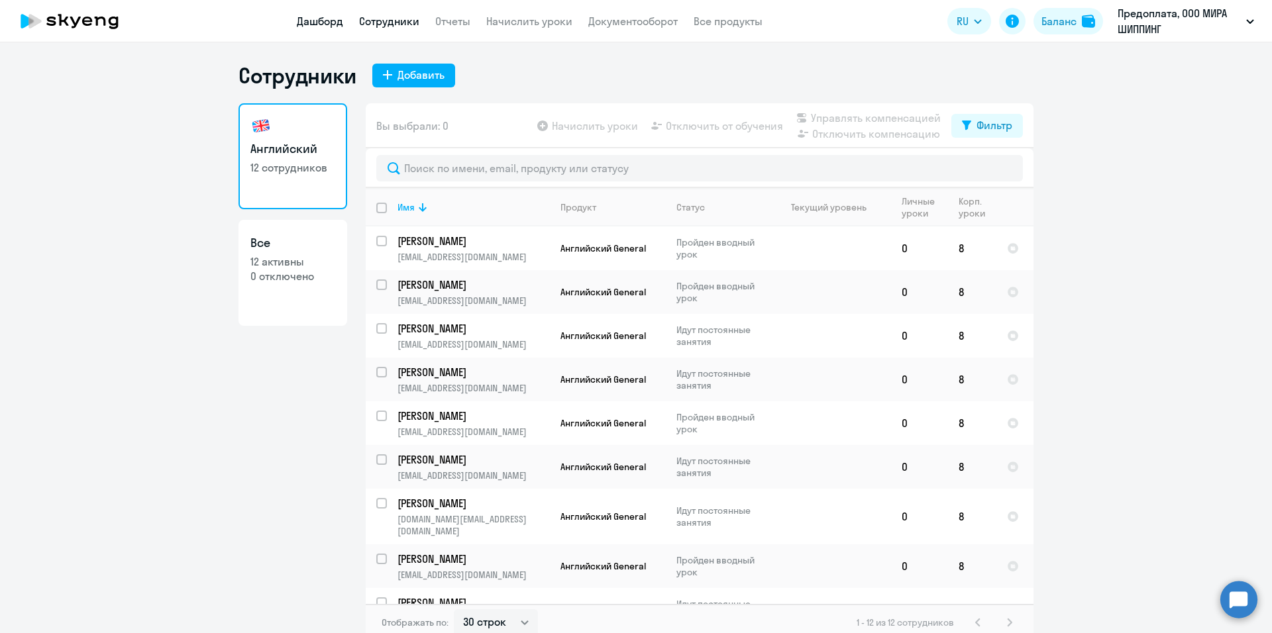
click at [321, 23] on link "Дашборд" at bounding box center [320, 21] width 46 height 13
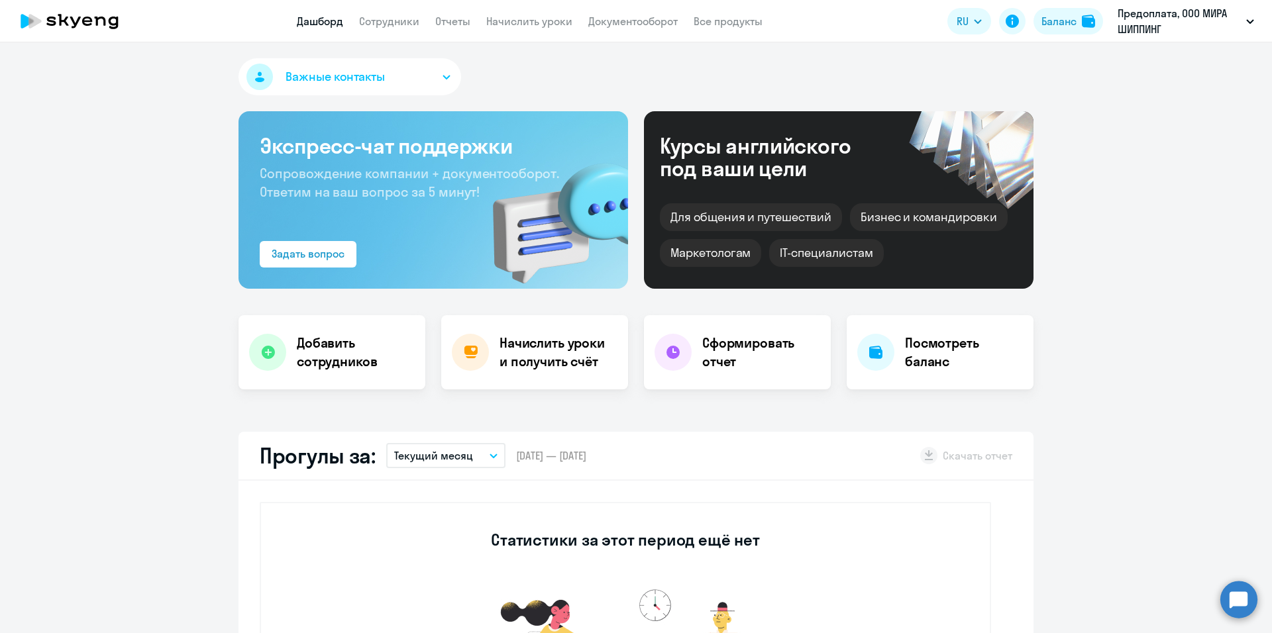
select select "30"
click at [457, 20] on link "Отчеты" at bounding box center [452, 21] width 35 height 13
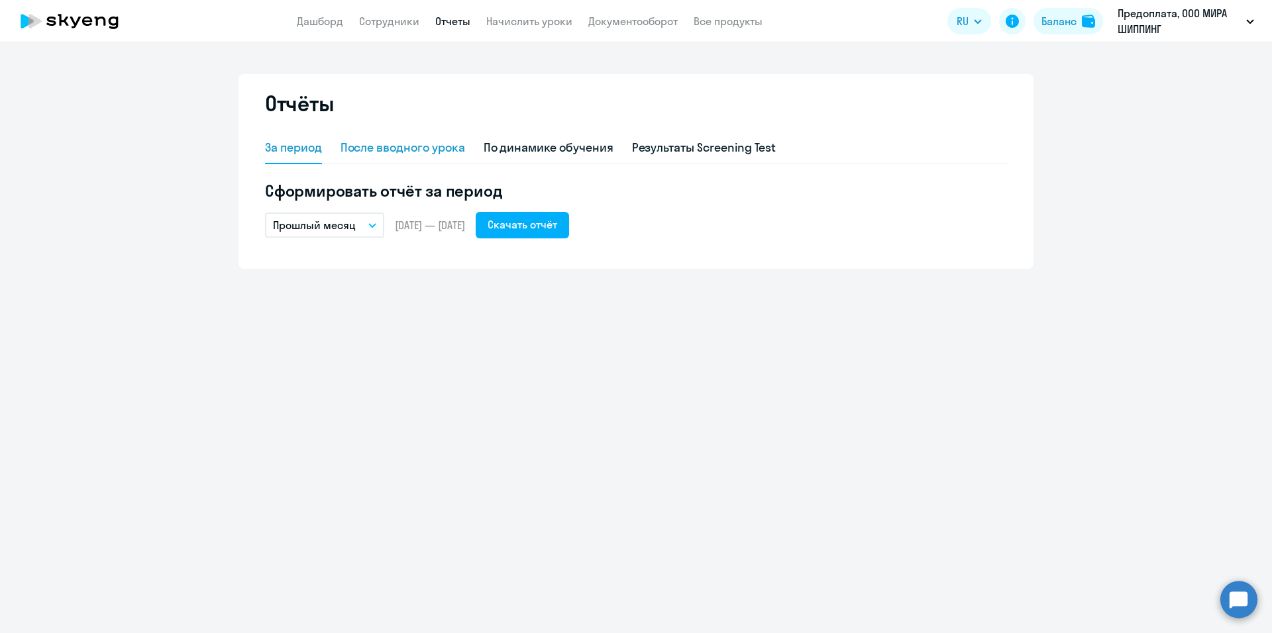
click at [390, 148] on div "После вводного урока" at bounding box center [402, 147] width 125 height 17
select select "10"
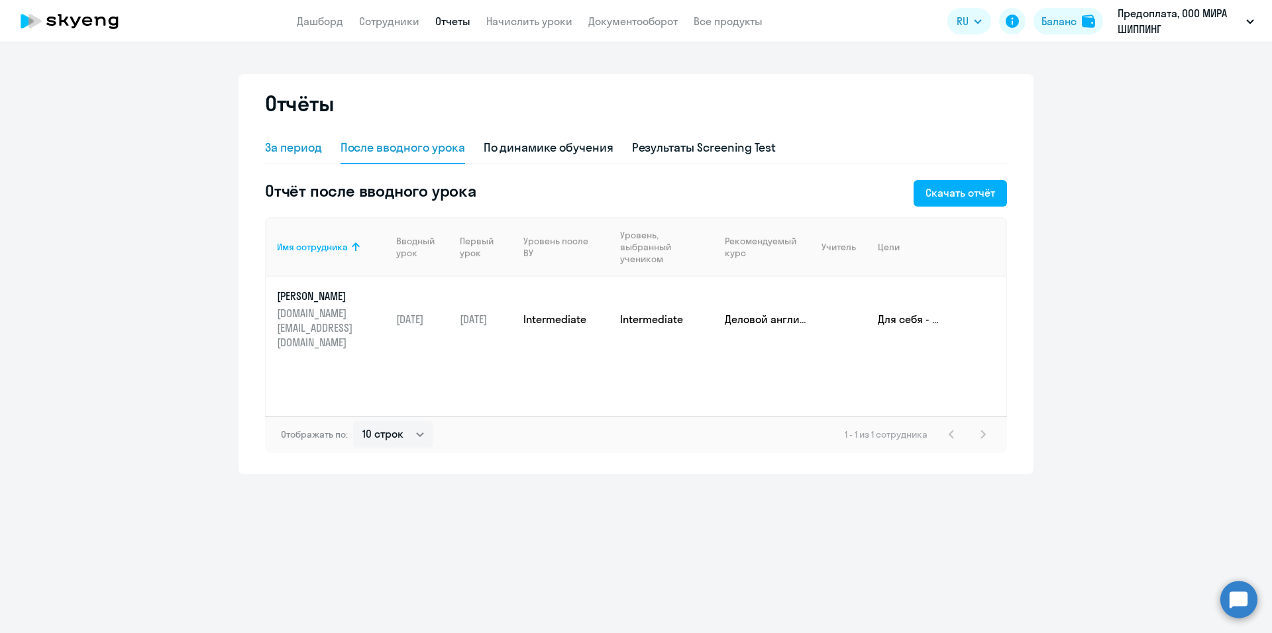
click at [289, 150] on div "За период" at bounding box center [293, 147] width 57 height 17
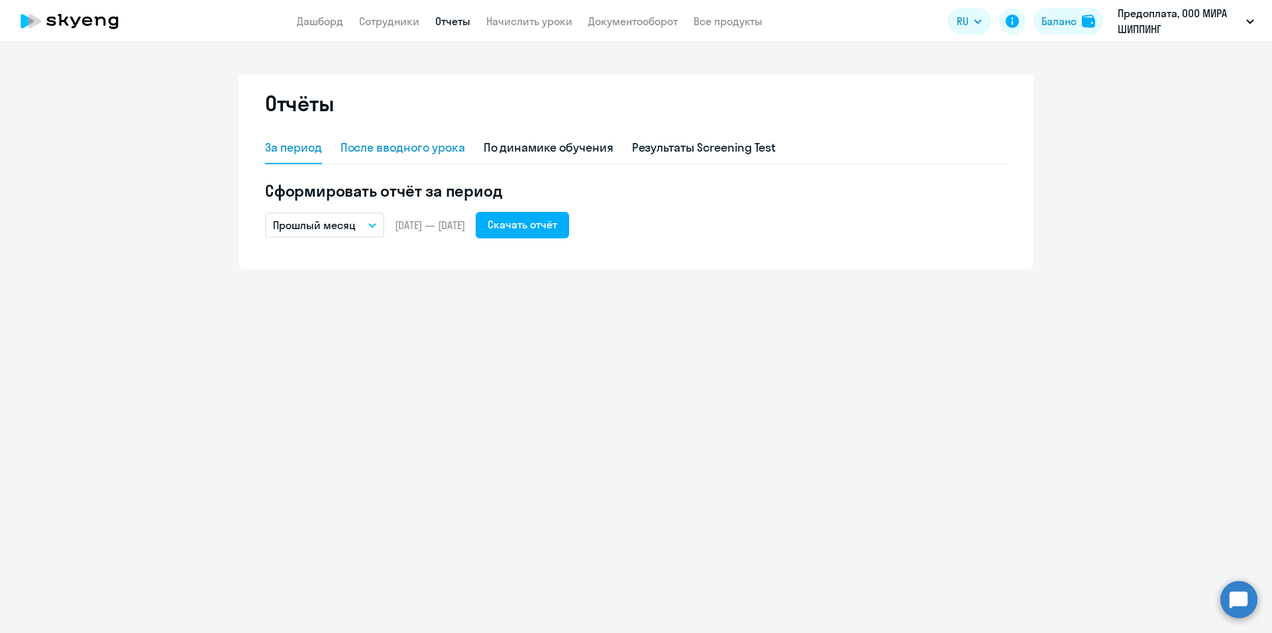
click at [389, 144] on div "После вводного урока" at bounding box center [402, 147] width 125 height 17
select select "10"
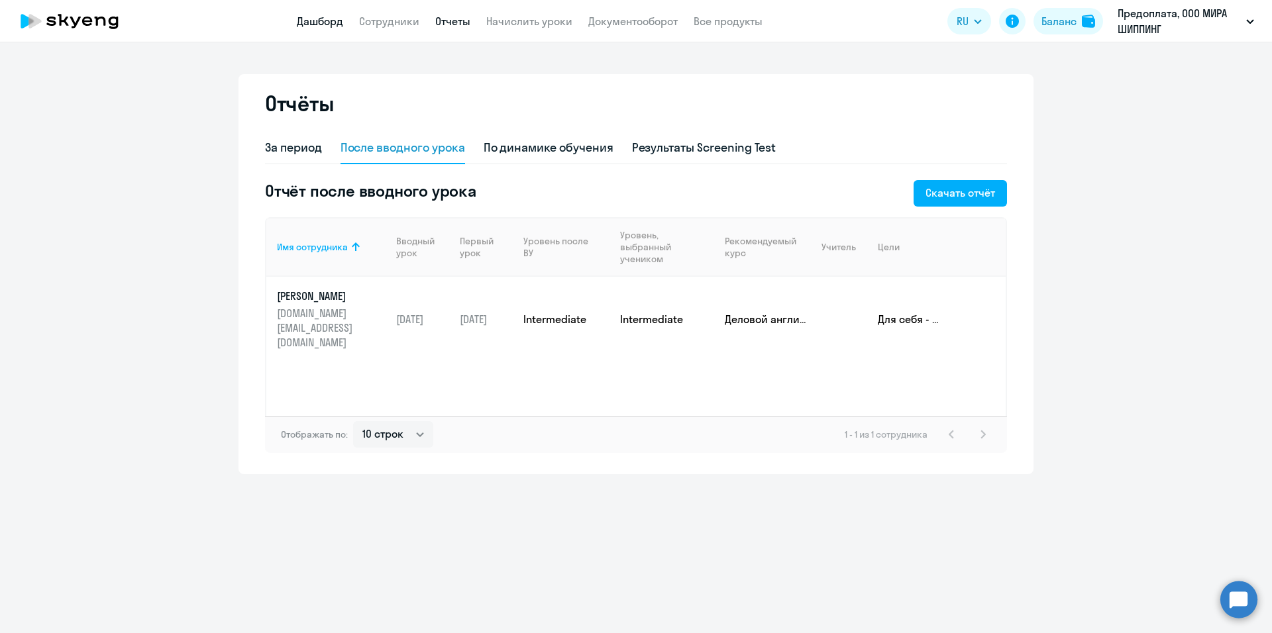
click at [312, 21] on link "Дашборд" at bounding box center [320, 21] width 46 height 13
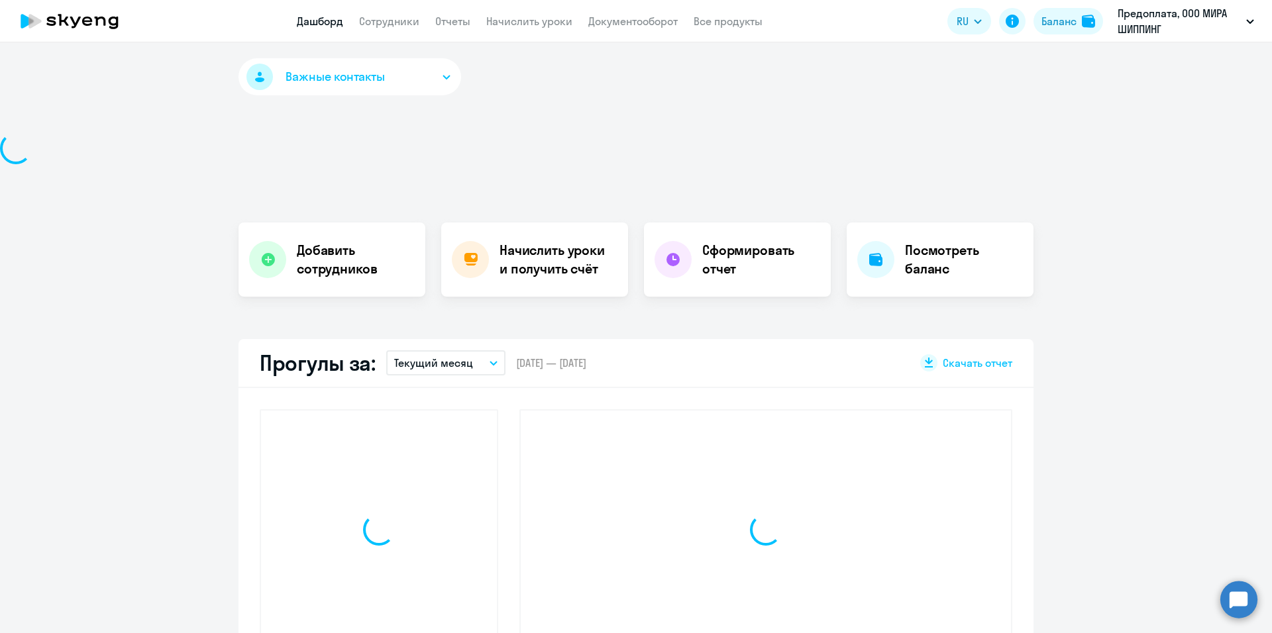
select select "30"
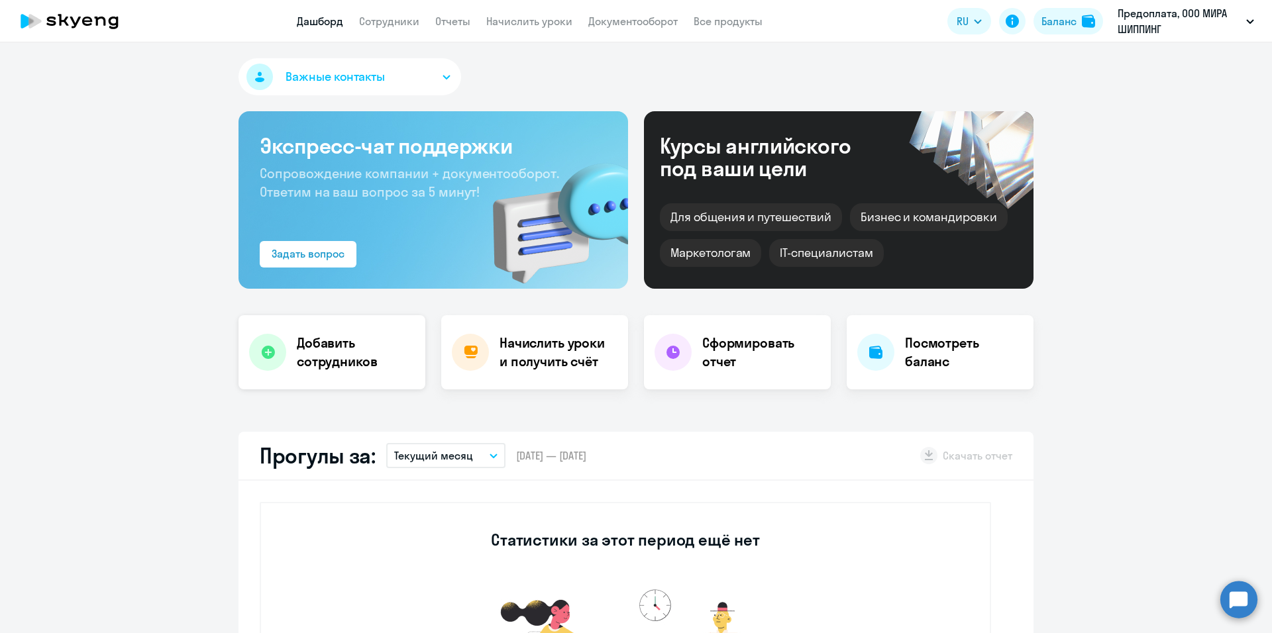
click at [342, 358] on h4 "Добавить сотрудников" at bounding box center [356, 352] width 118 height 37
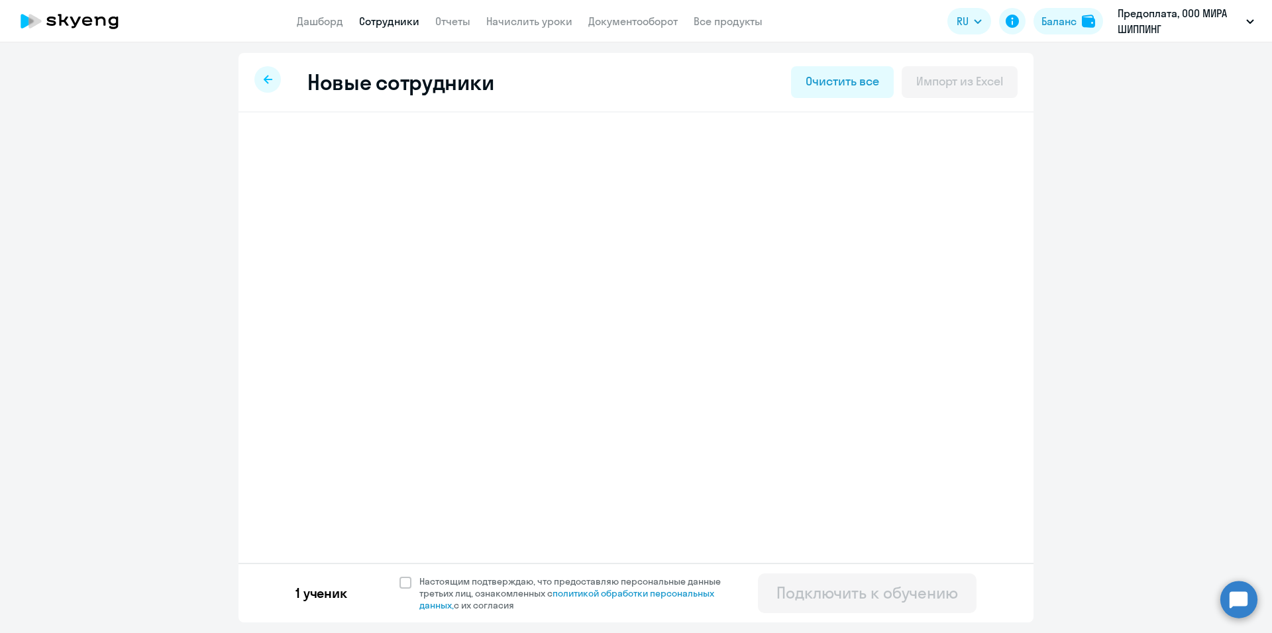
select select "english_adult_not_native_speaker"
select select "3"
click at [317, 23] on link "Дашборд" at bounding box center [320, 21] width 46 height 13
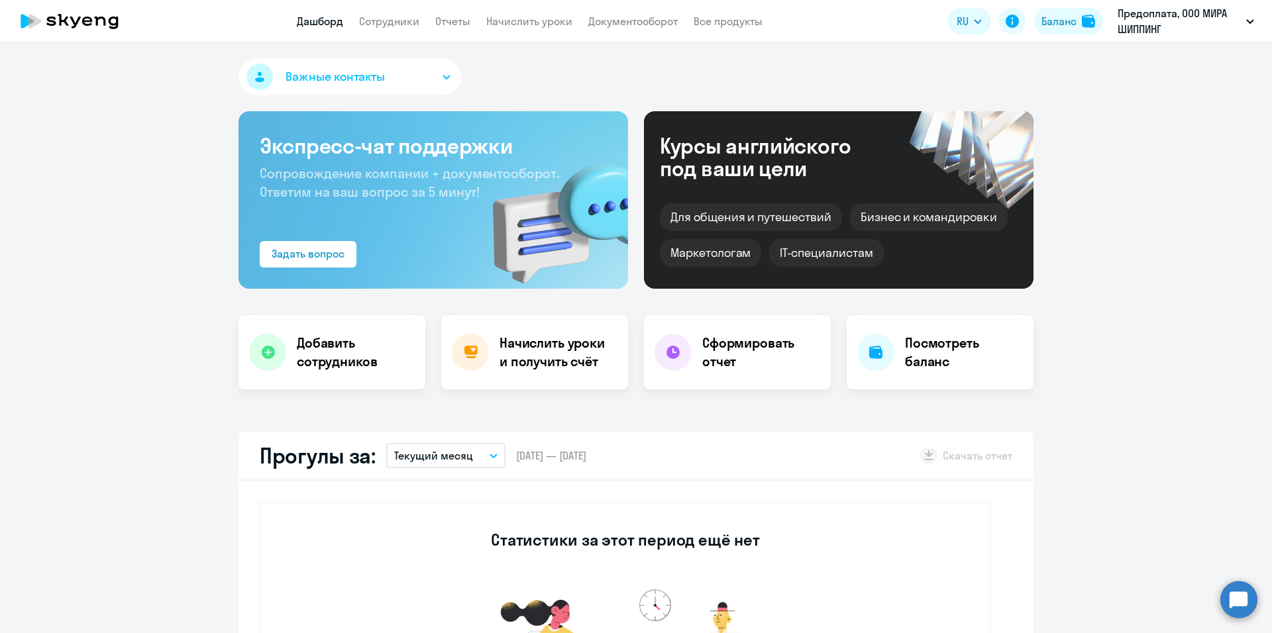
select select "30"
click at [538, 349] on h4 "Начислить уроки и получить счёт" at bounding box center [556, 352] width 115 height 37
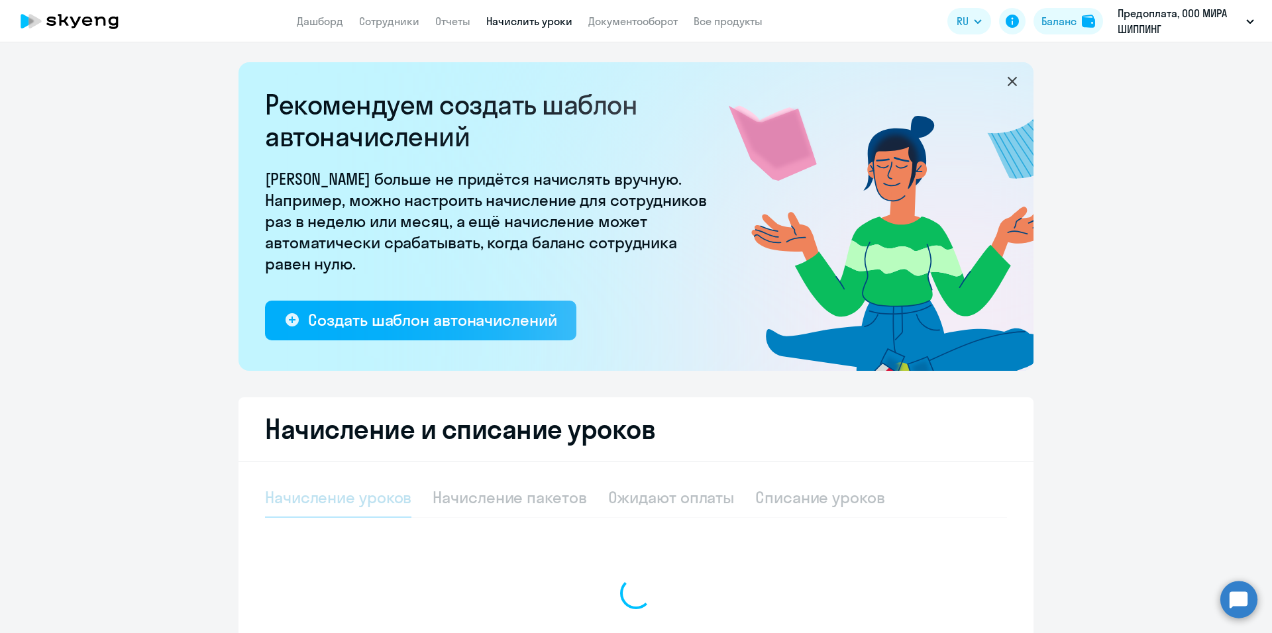
select select "10"
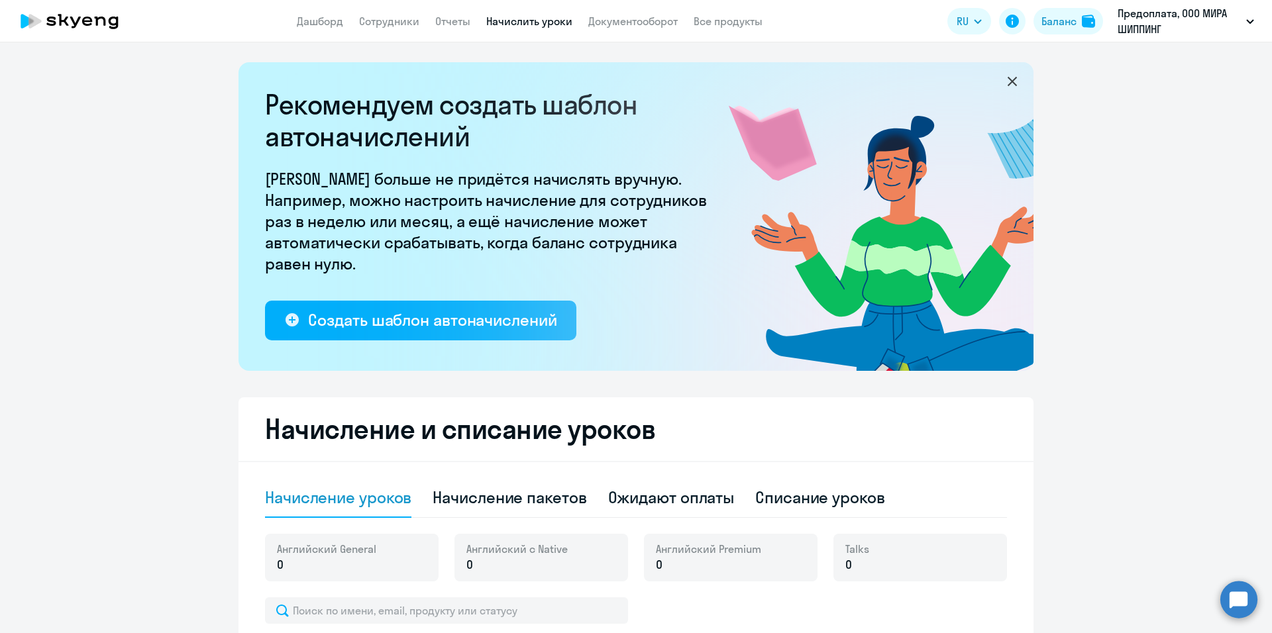
scroll to position [265, 0]
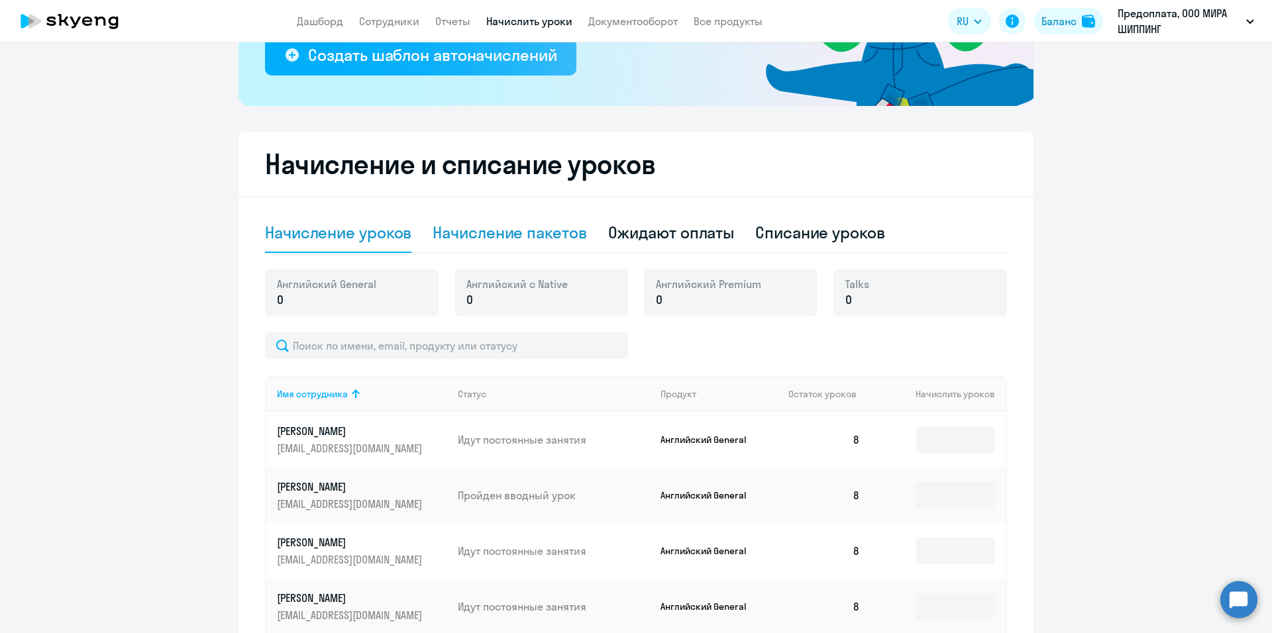
click at [556, 232] on div "Начисление пакетов" at bounding box center [510, 232] width 154 height 21
select select "10"
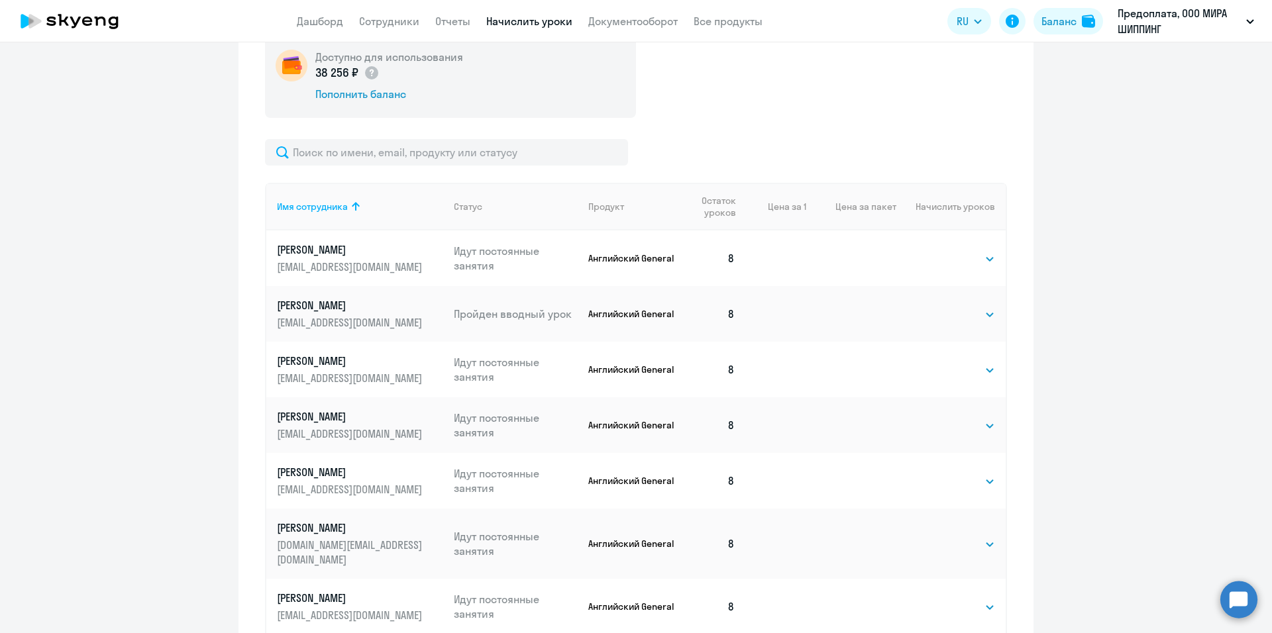
scroll to position [236, 0]
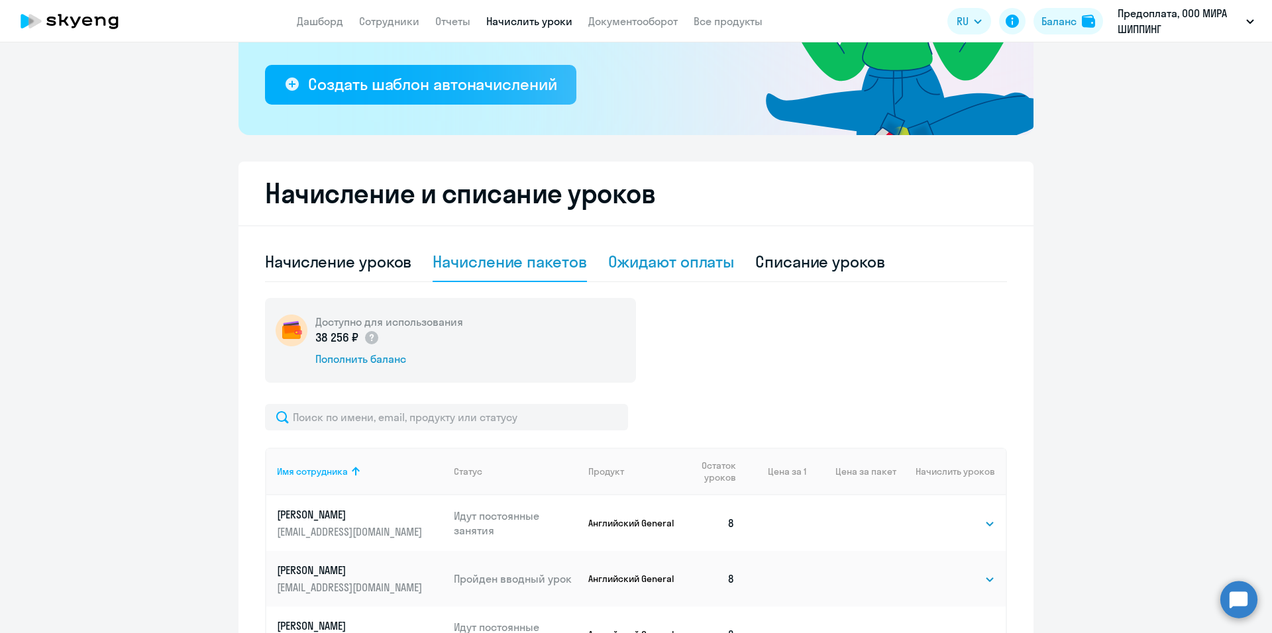
click at [678, 263] on div "Ожидают оплаты" at bounding box center [671, 261] width 127 height 21
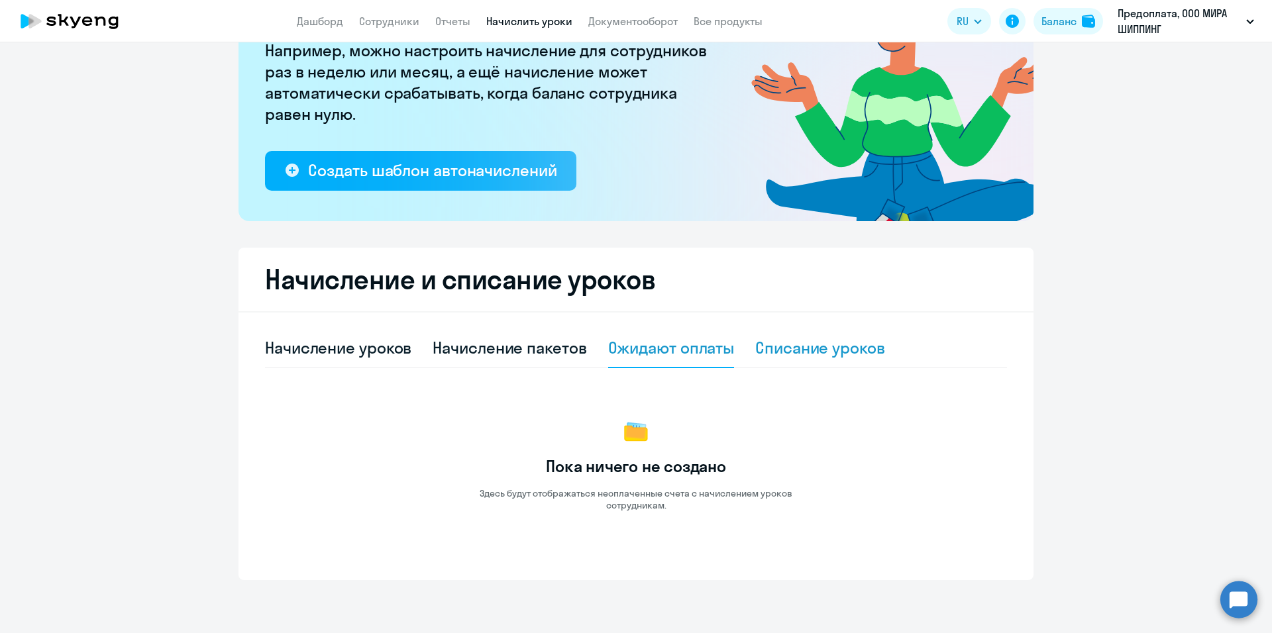
click at [795, 346] on div "Списание уроков" at bounding box center [820, 347] width 130 height 21
select select "10"
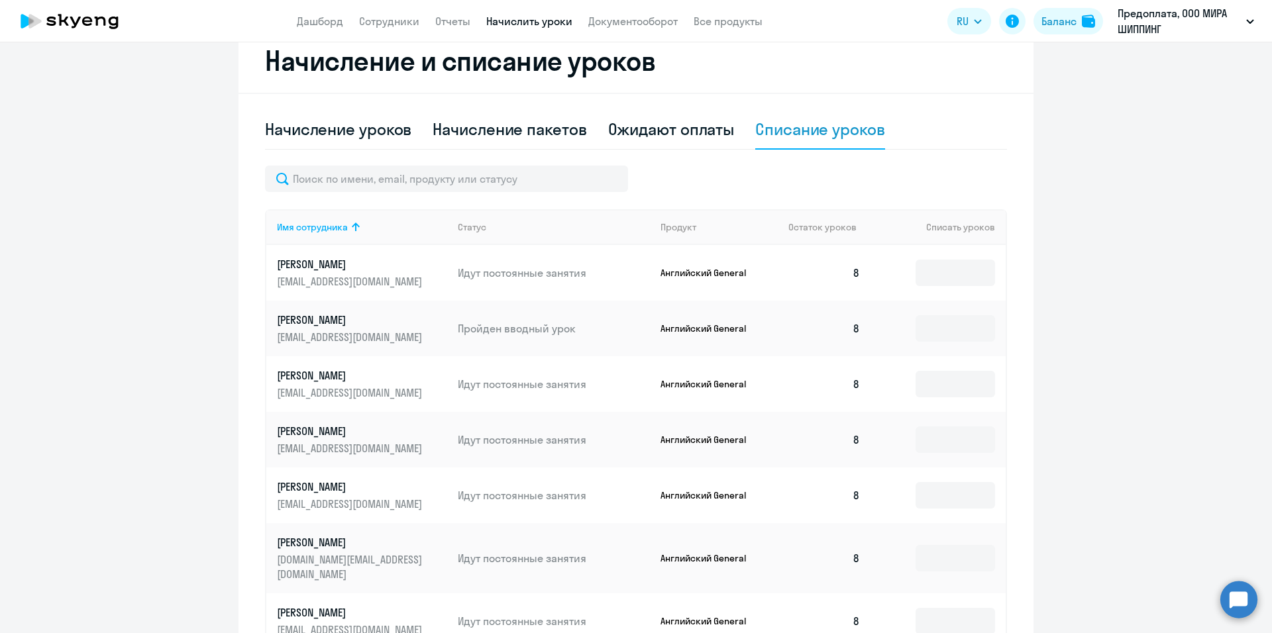
scroll to position [236, 0]
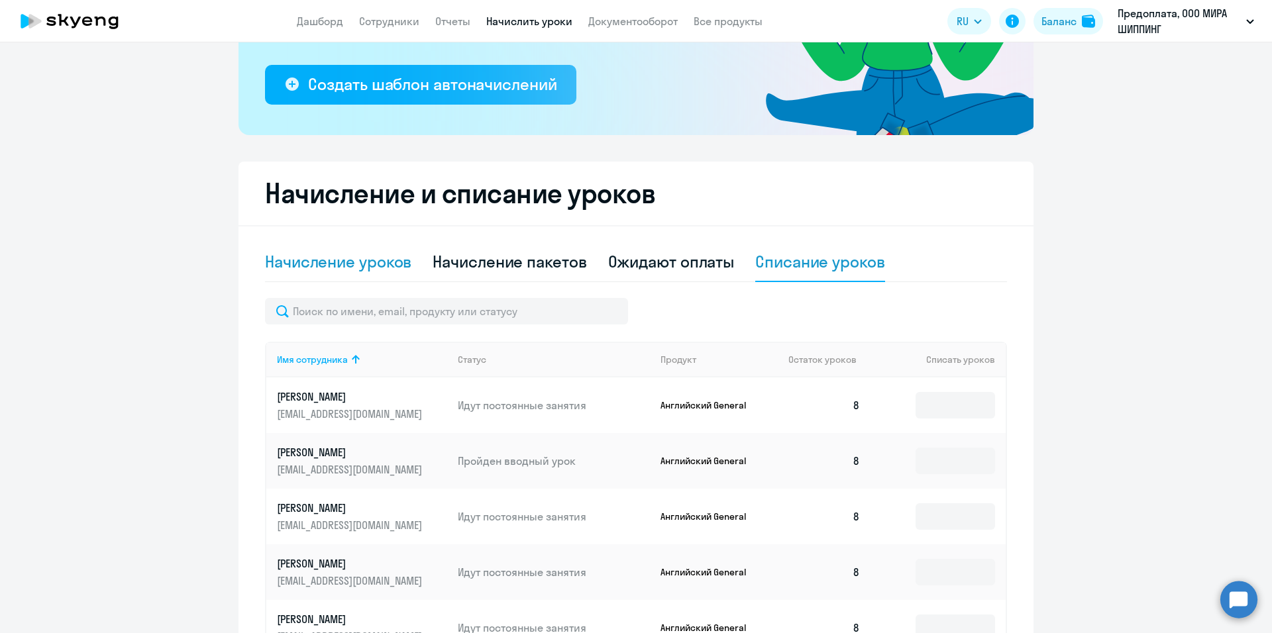
click at [352, 266] on div "Начисление уроков" at bounding box center [338, 261] width 146 height 21
select select "10"
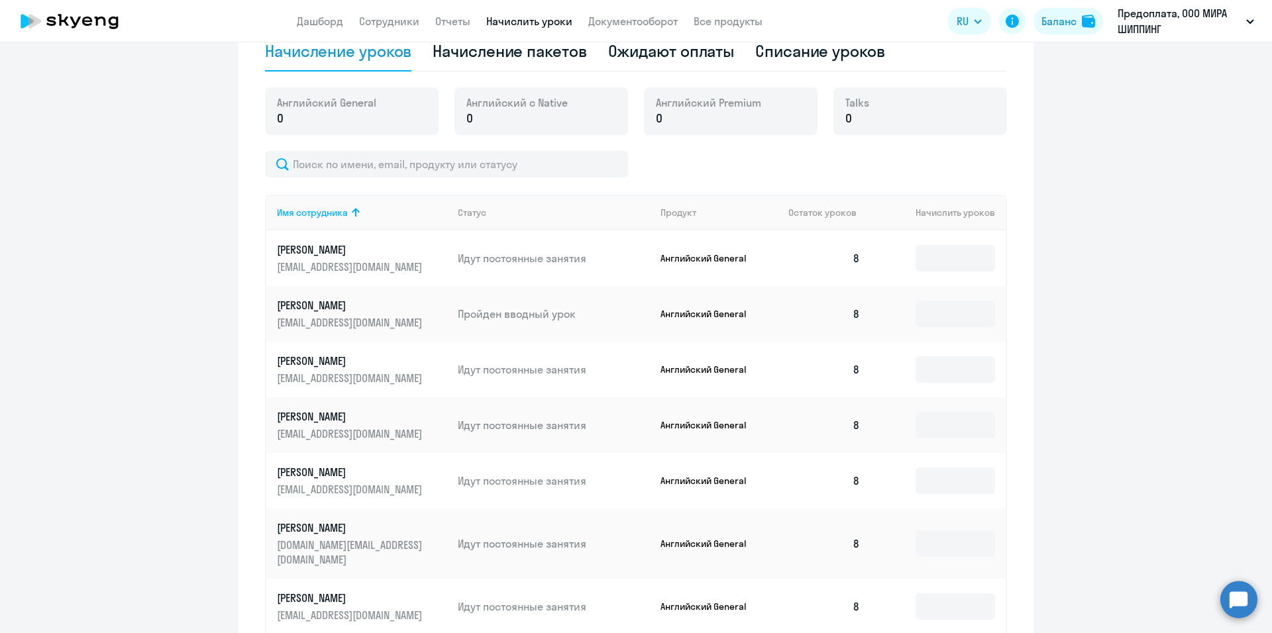
scroll to position [248, 0]
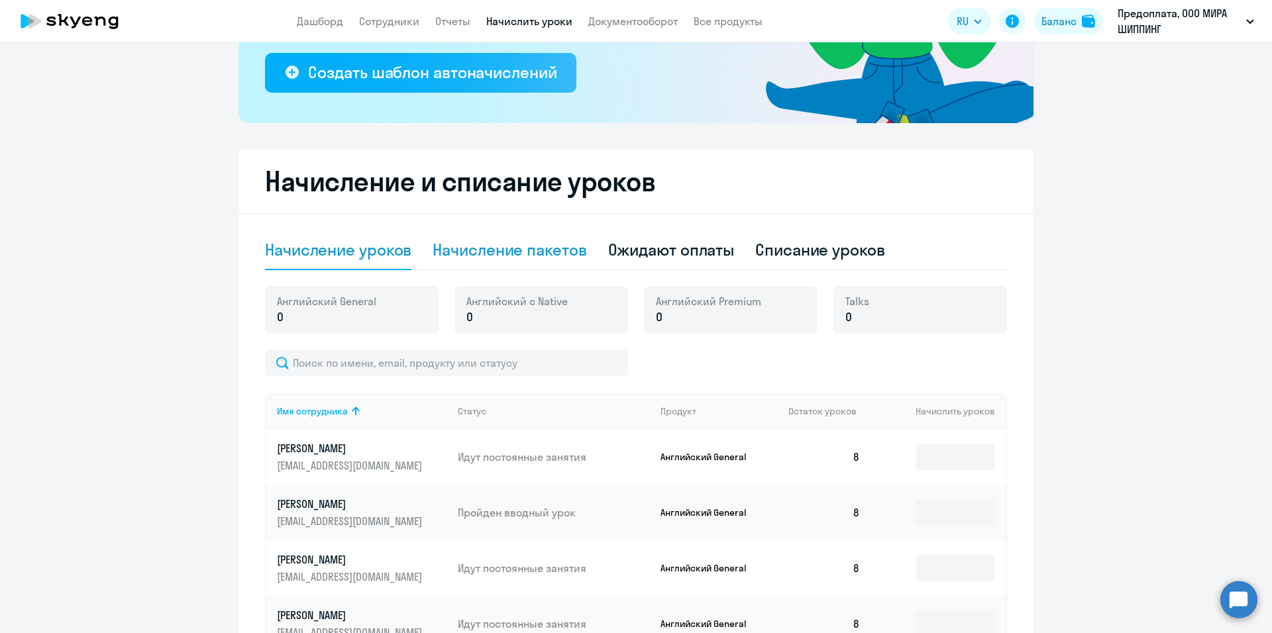
click at [510, 259] on div "Начисление пакетов" at bounding box center [510, 249] width 154 height 21
select select "10"
